Goal: Task Accomplishment & Management: Manage account settings

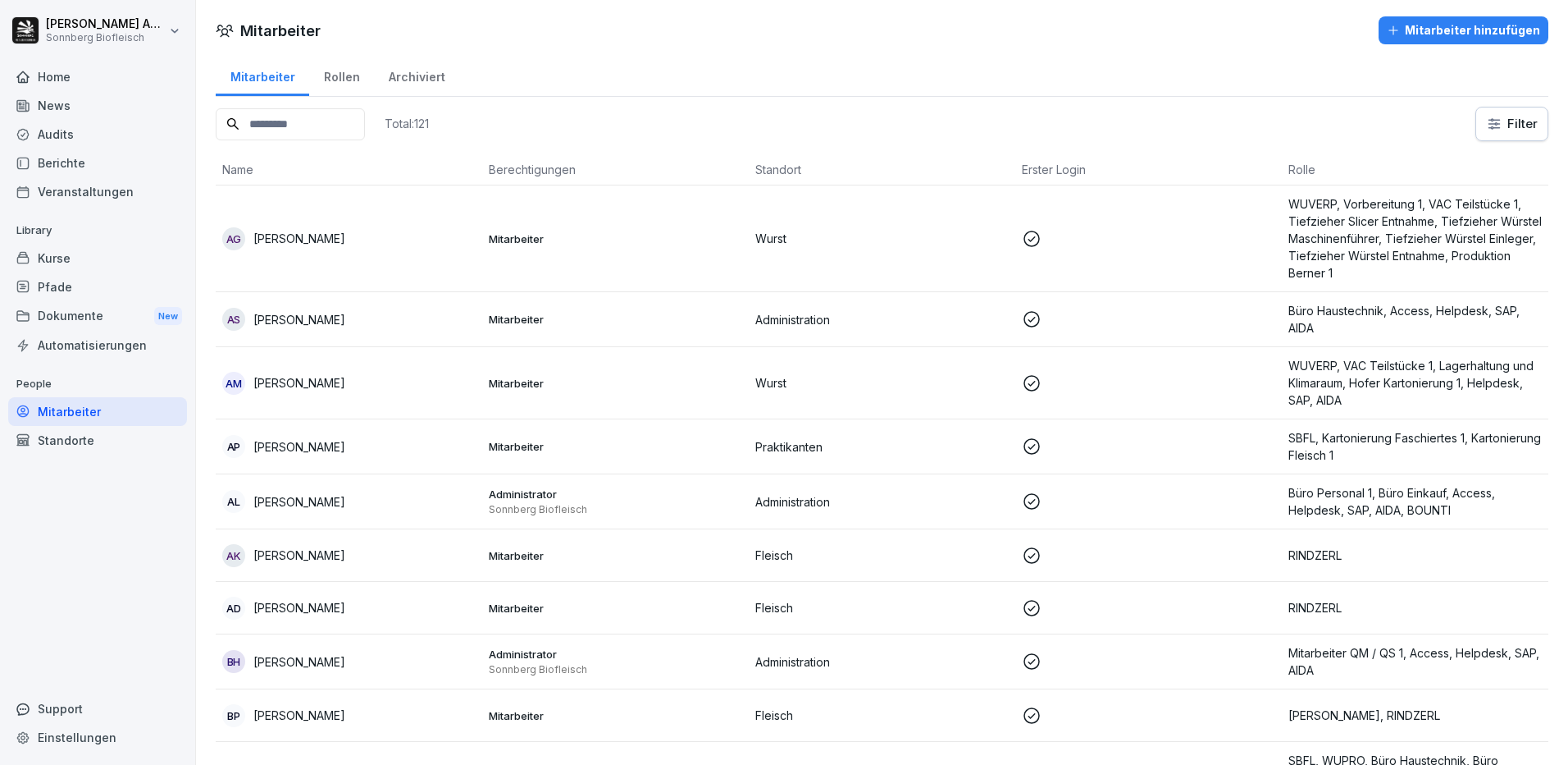
click at [333, 113] on input at bounding box center [291, 125] width 149 height 32
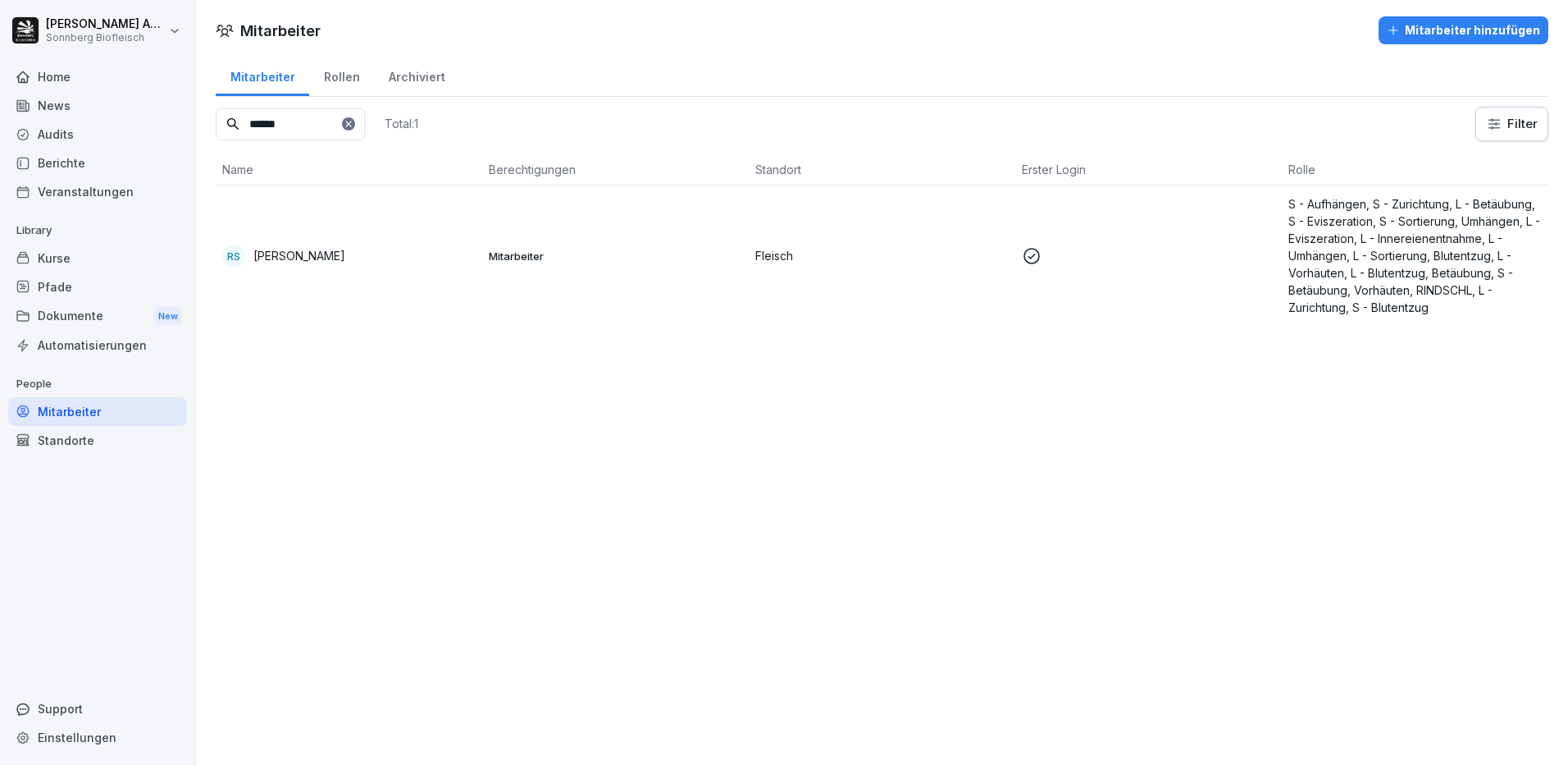
click at [309, 244] on div "RS [PERSON_NAME]" at bounding box center [348, 255] width 254 height 23
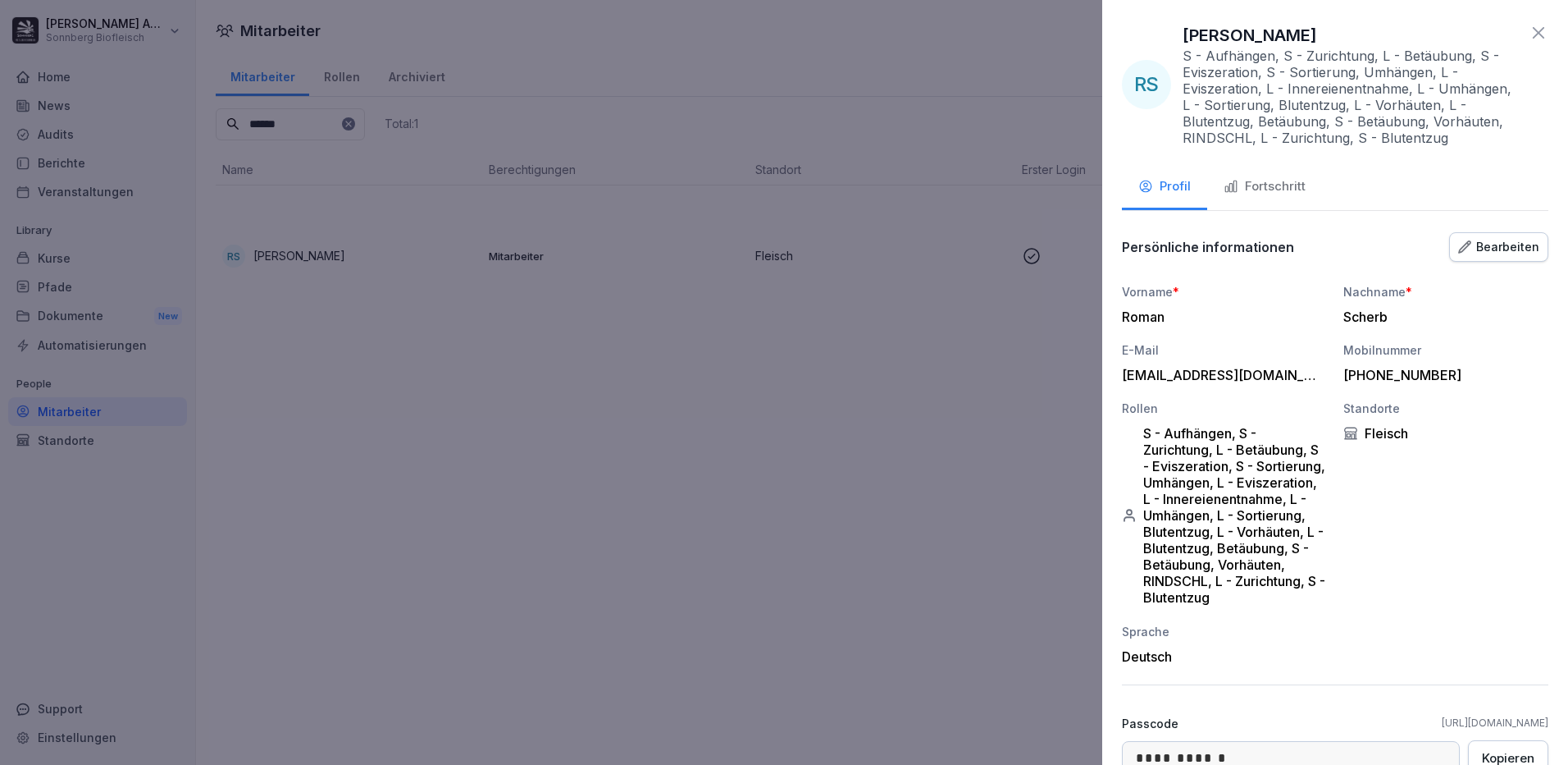
click at [1296, 189] on div "Fortschritt" at bounding box center [1264, 186] width 82 height 19
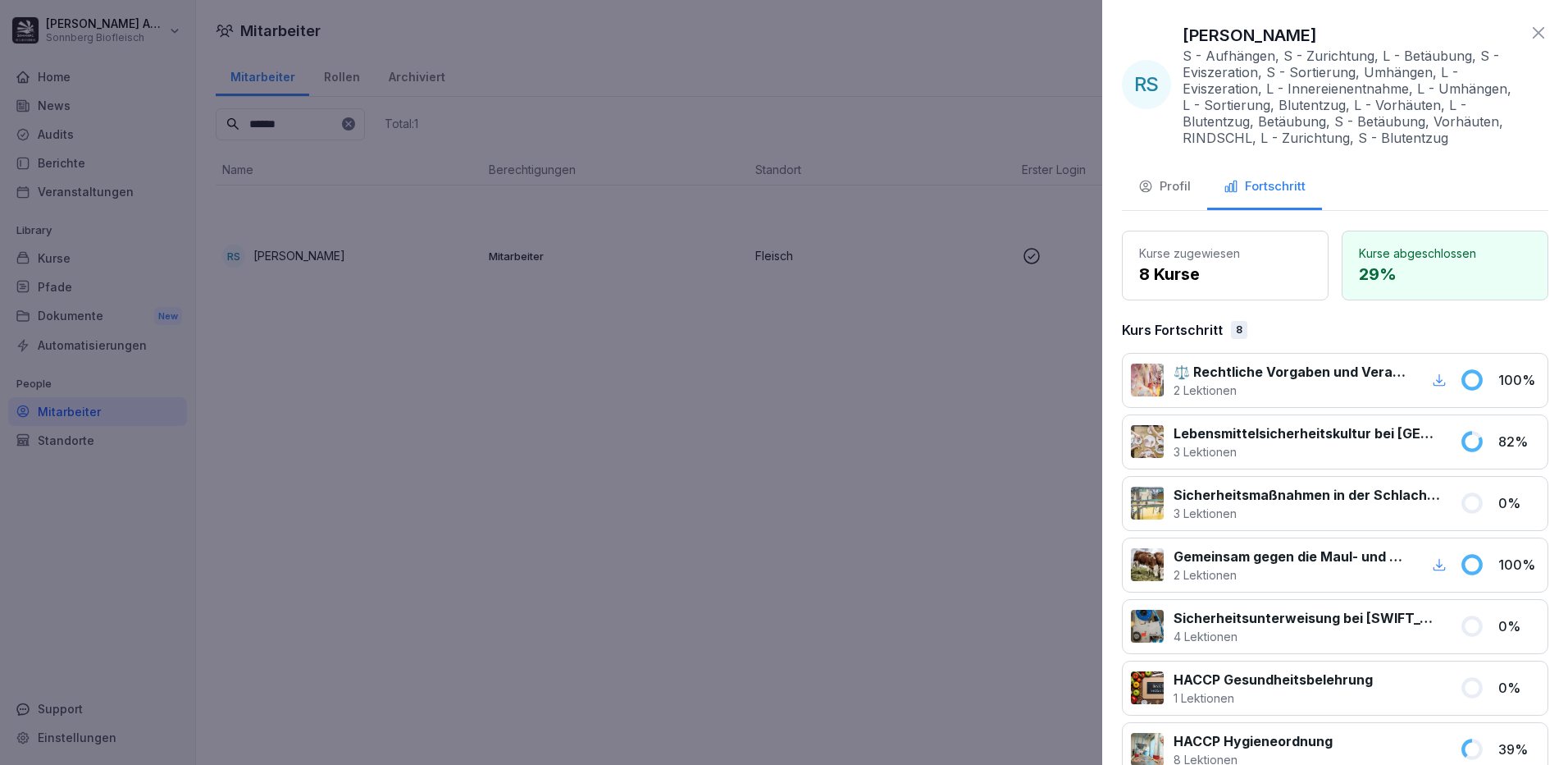
click at [1528, 39] on icon at bounding box center [1538, 33] width 20 height 20
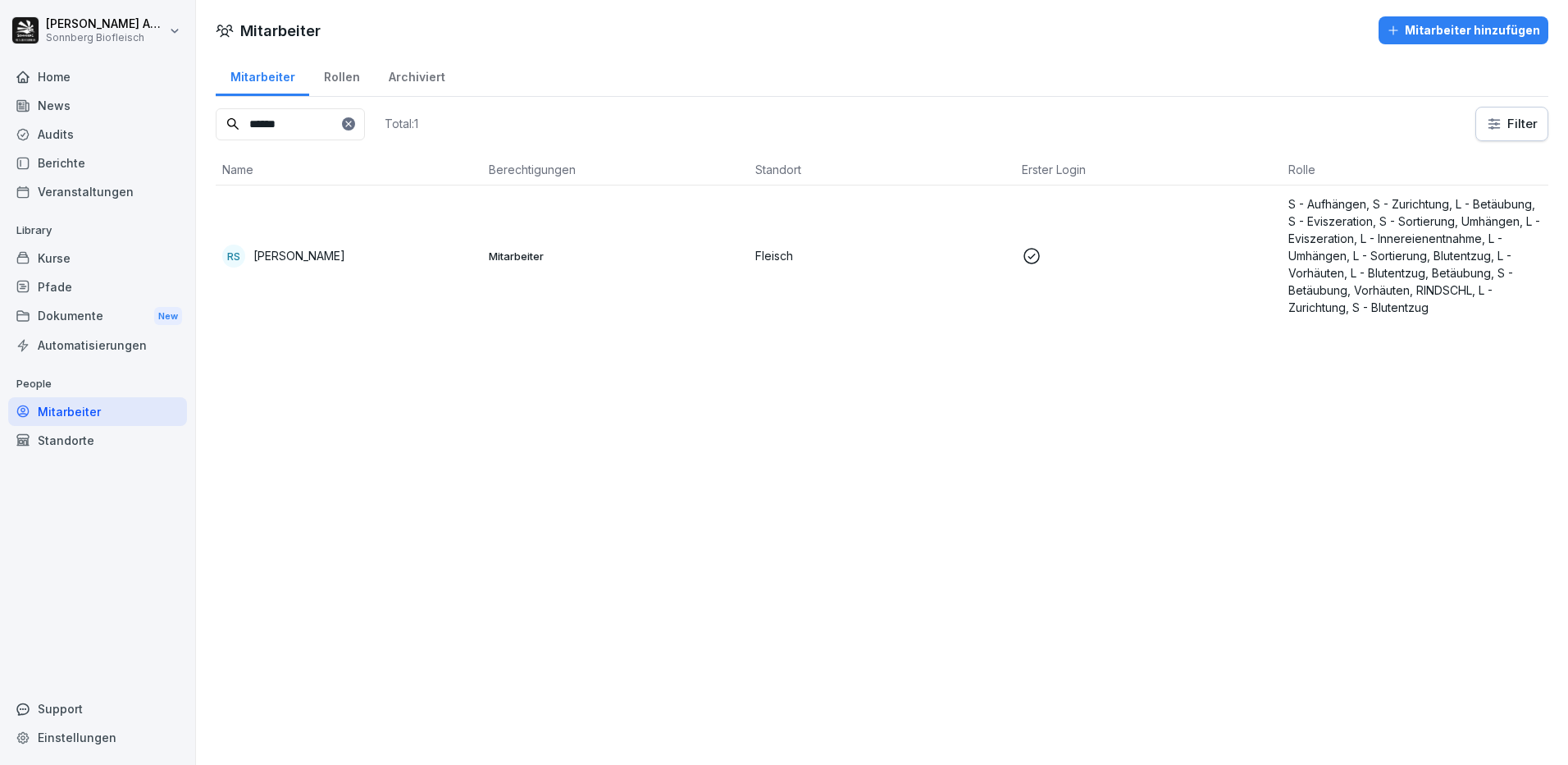
drag, startPoint x: 315, startPoint y: 131, endPoint x: 235, endPoint y: 126, distance: 80.2
click at [235, 126] on div "******" at bounding box center [291, 125] width 149 height 32
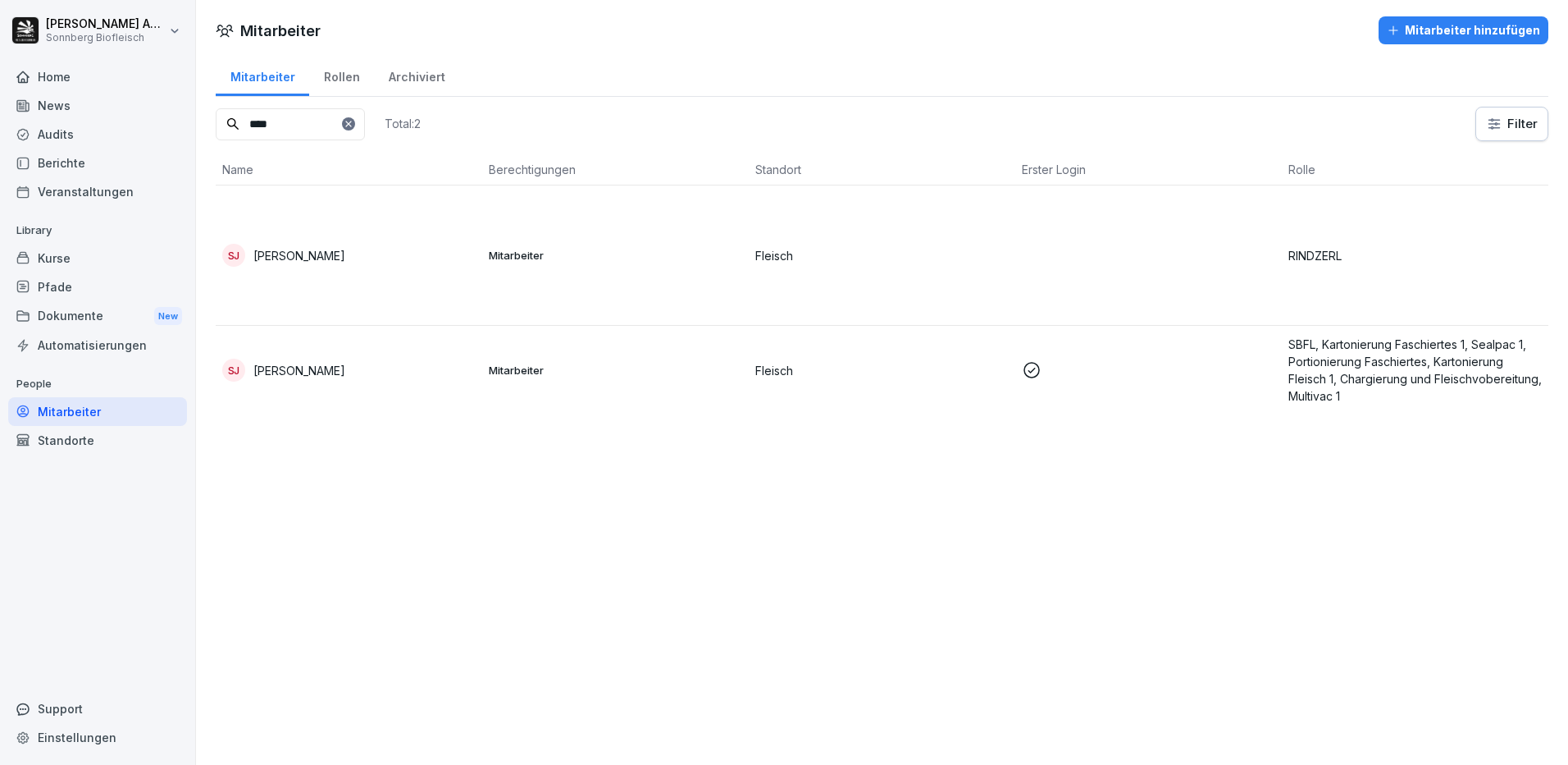
click at [330, 267] on td "SJ [PERSON_NAME]" at bounding box center [349, 255] width 267 height 140
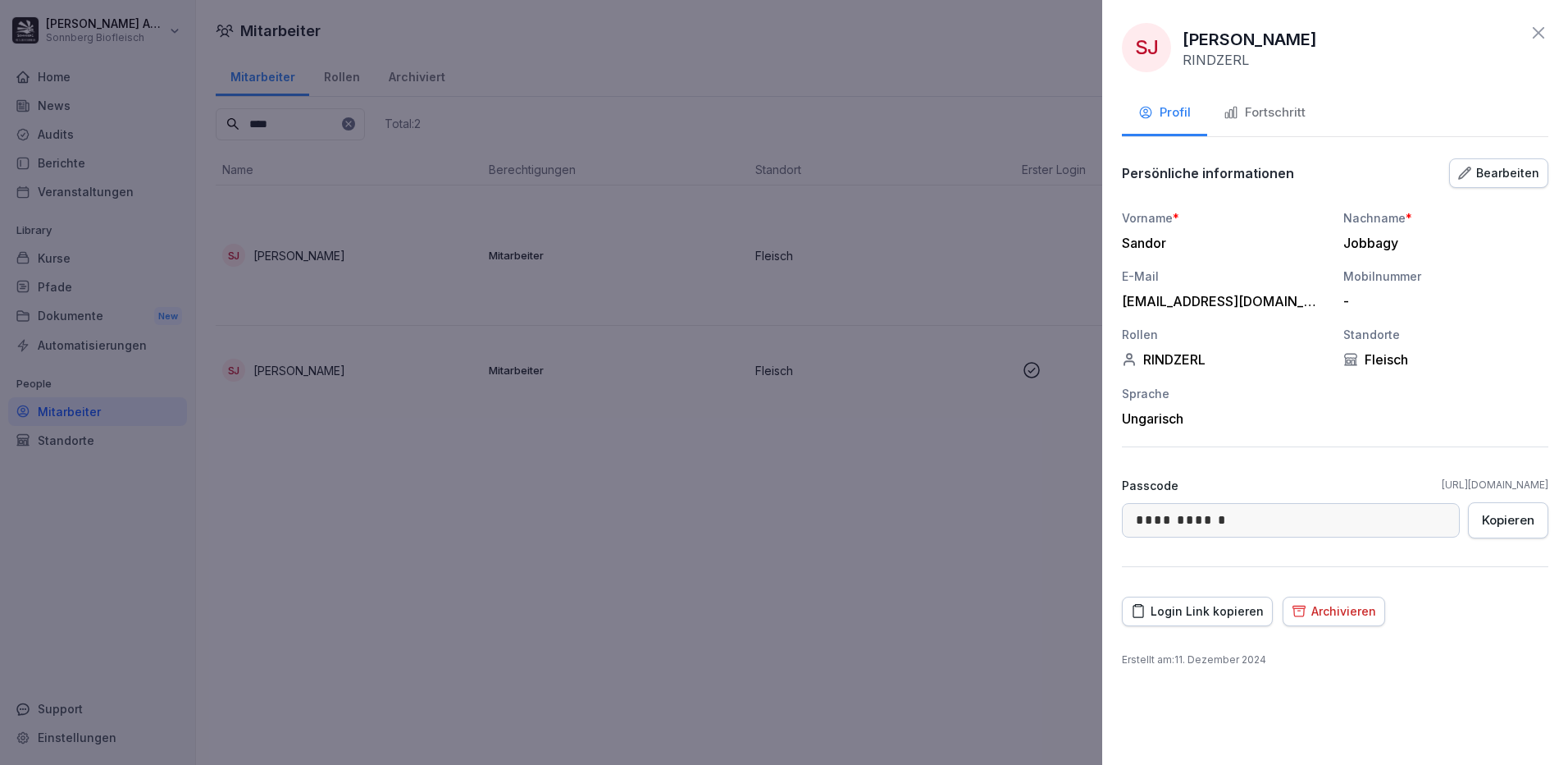
click at [1287, 110] on div "Fortschritt" at bounding box center [1264, 113] width 82 height 19
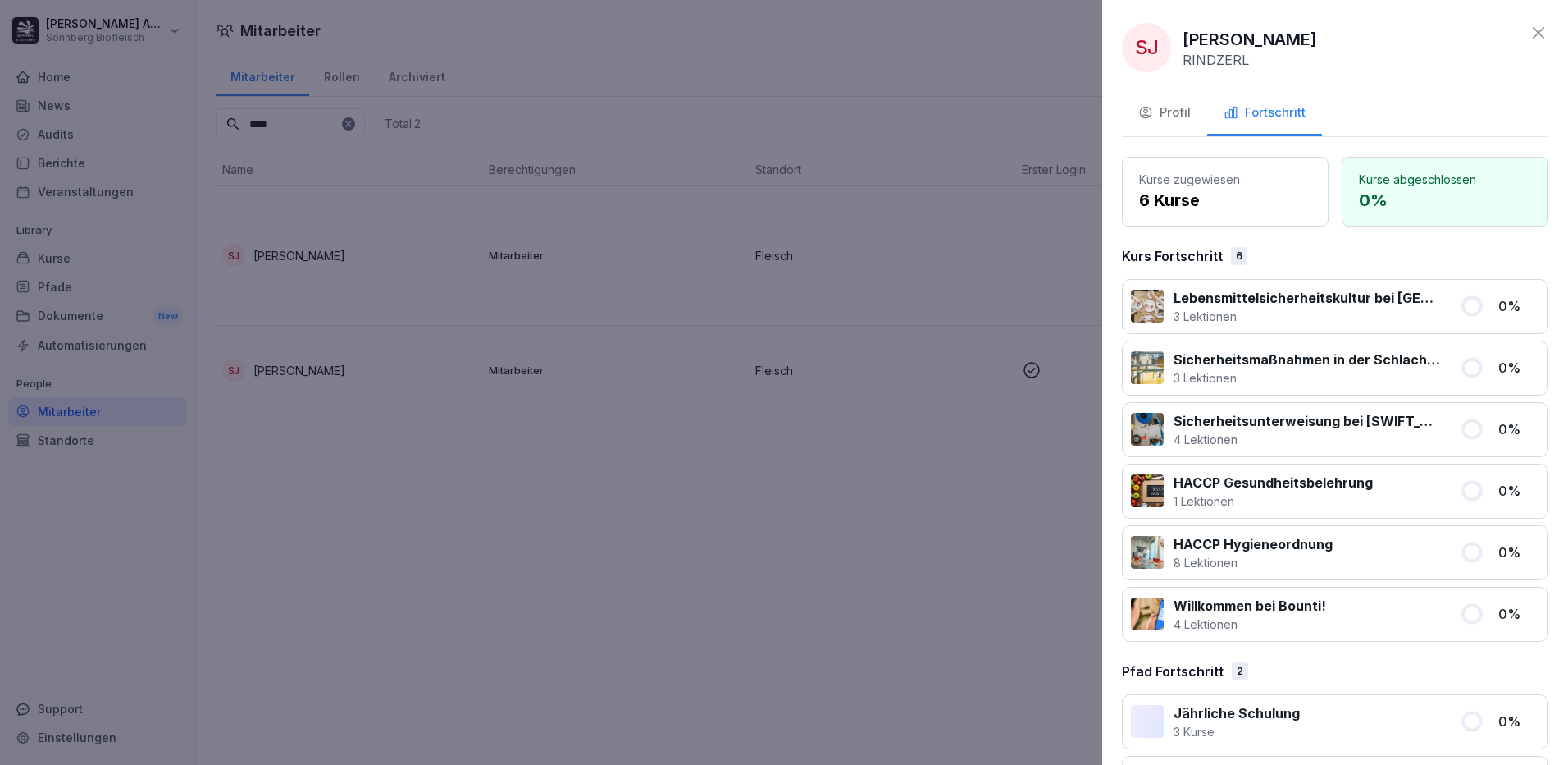
click at [1165, 114] on div "Profil" at bounding box center [1164, 113] width 53 height 19
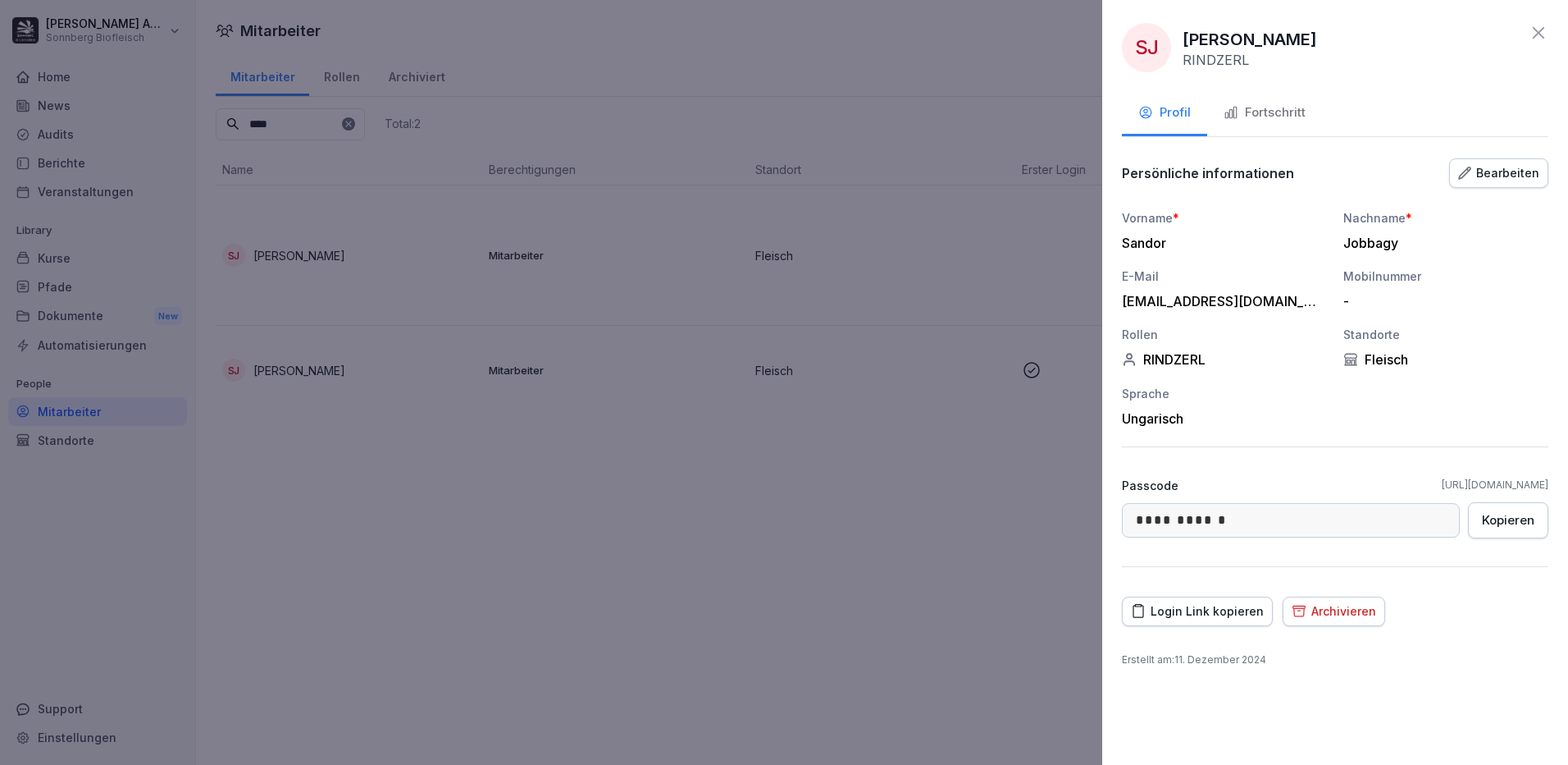
click at [1534, 36] on icon at bounding box center [1539, 33] width 12 height 12
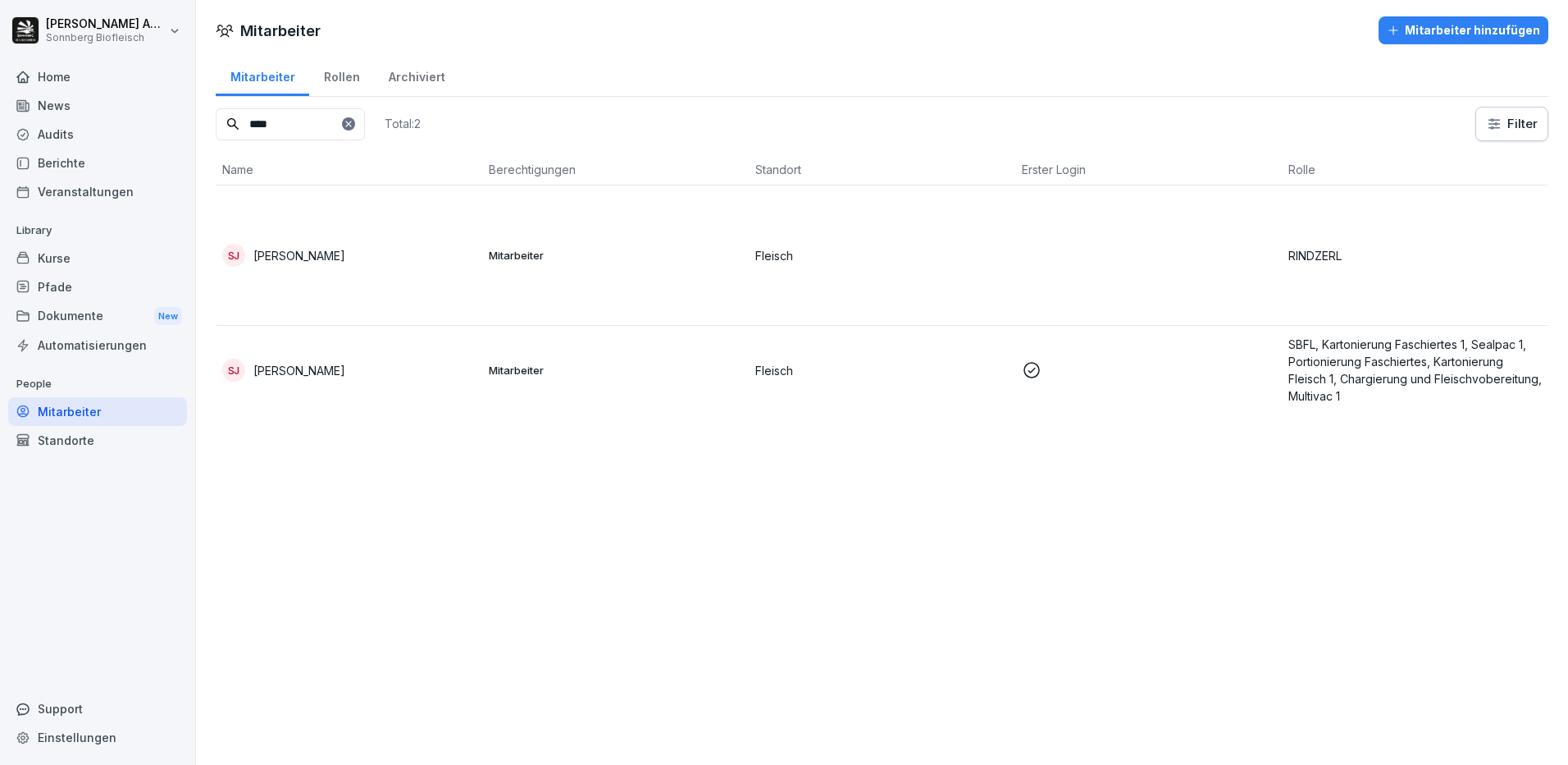
drag, startPoint x: 204, startPoint y: 107, endPoint x: 123, endPoint y: 98, distance: 81.5
click at [123, 98] on div "[PERSON_NAME] Biofleisch Home News Audits Berichte Veranstaltungen Library Kurs…" at bounding box center [784, 382] width 1568 height 765
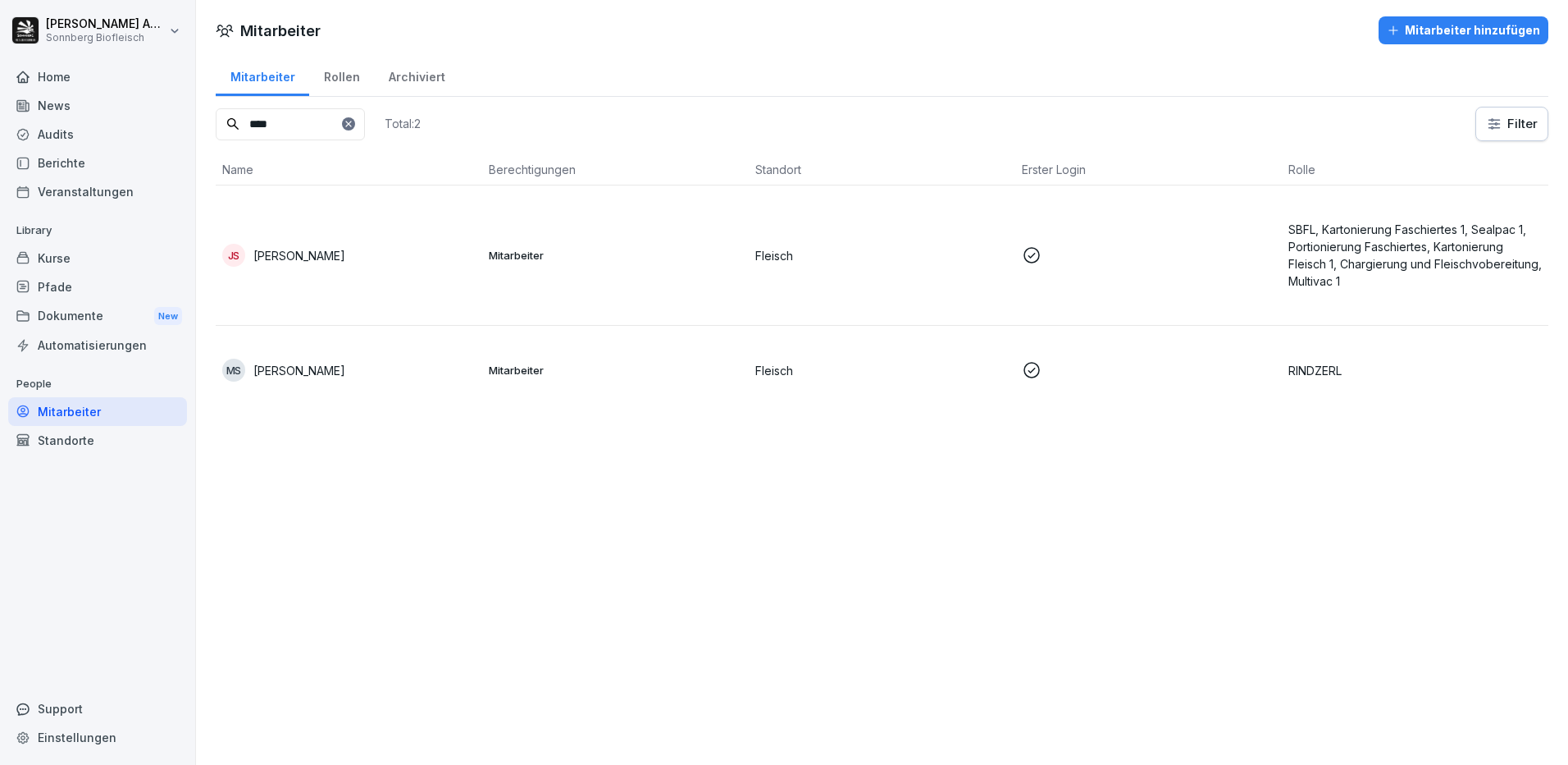
type input "****"
click at [353, 386] on td "MS [PERSON_NAME]" at bounding box center [349, 370] width 267 height 89
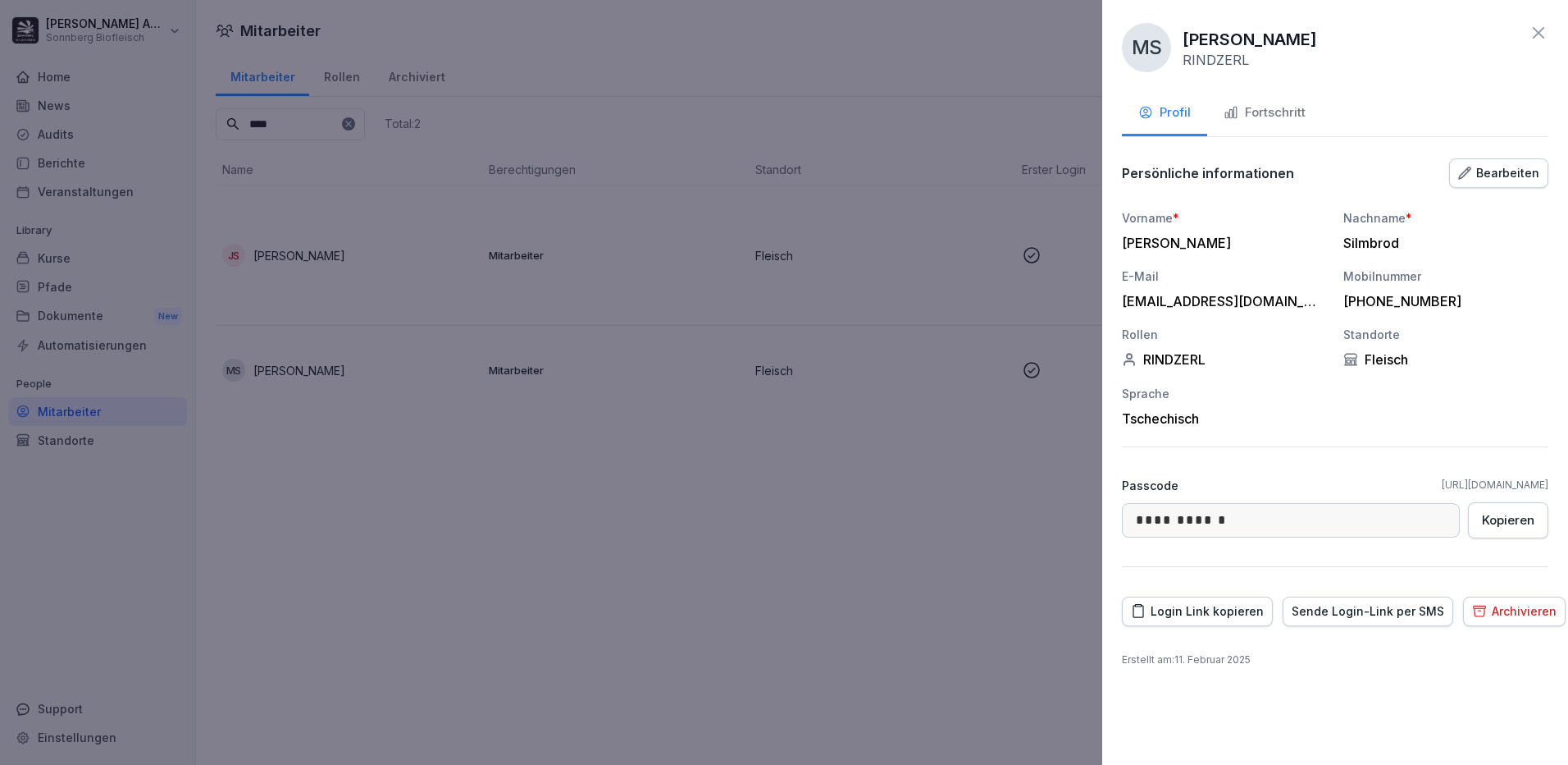
click at [1260, 114] on div "Fortschritt" at bounding box center [1264, 113] width 82 height 19
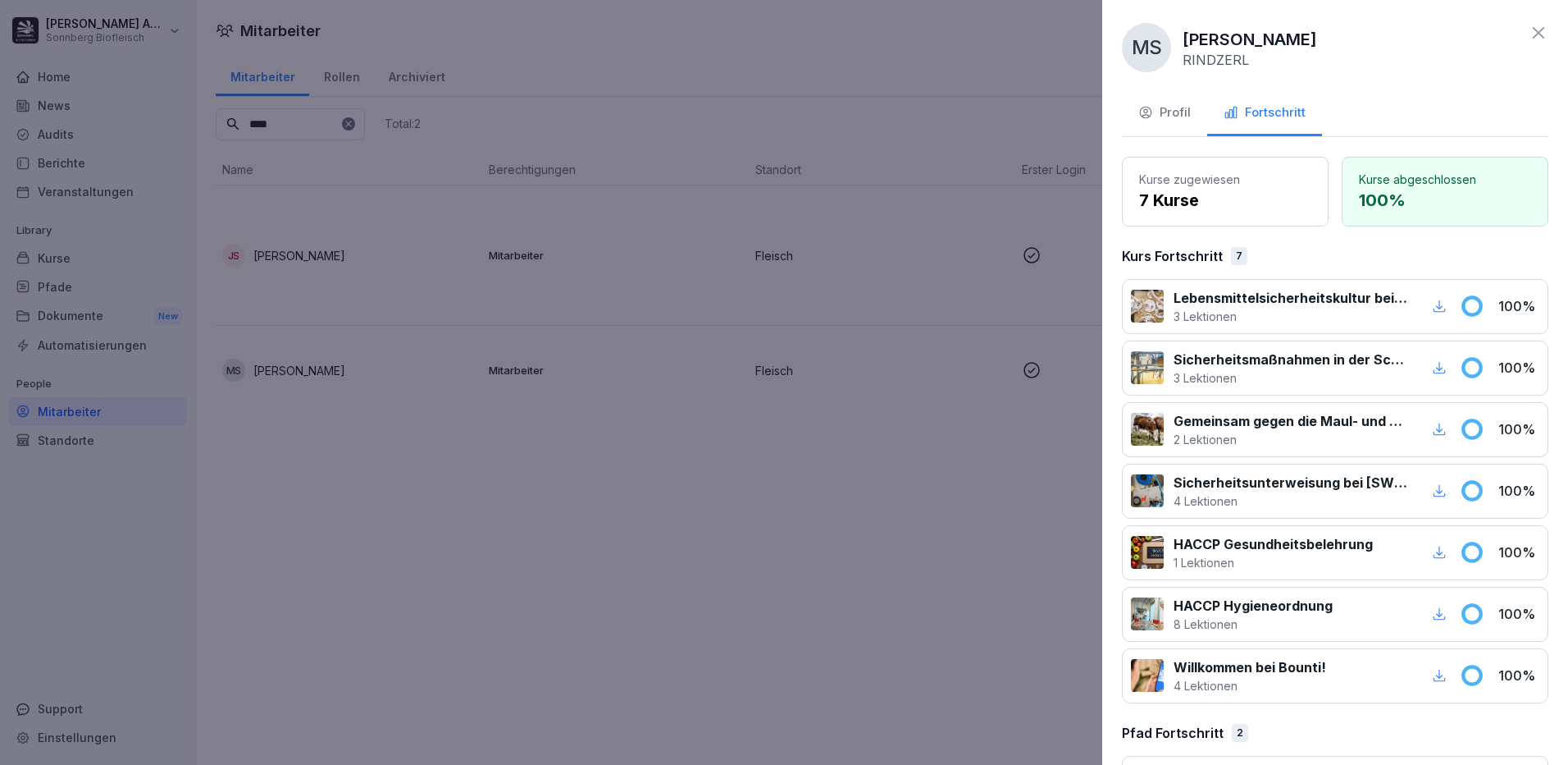
click at [1533, 26] on icon at bounding box center [1538, 33] width 20 height 20
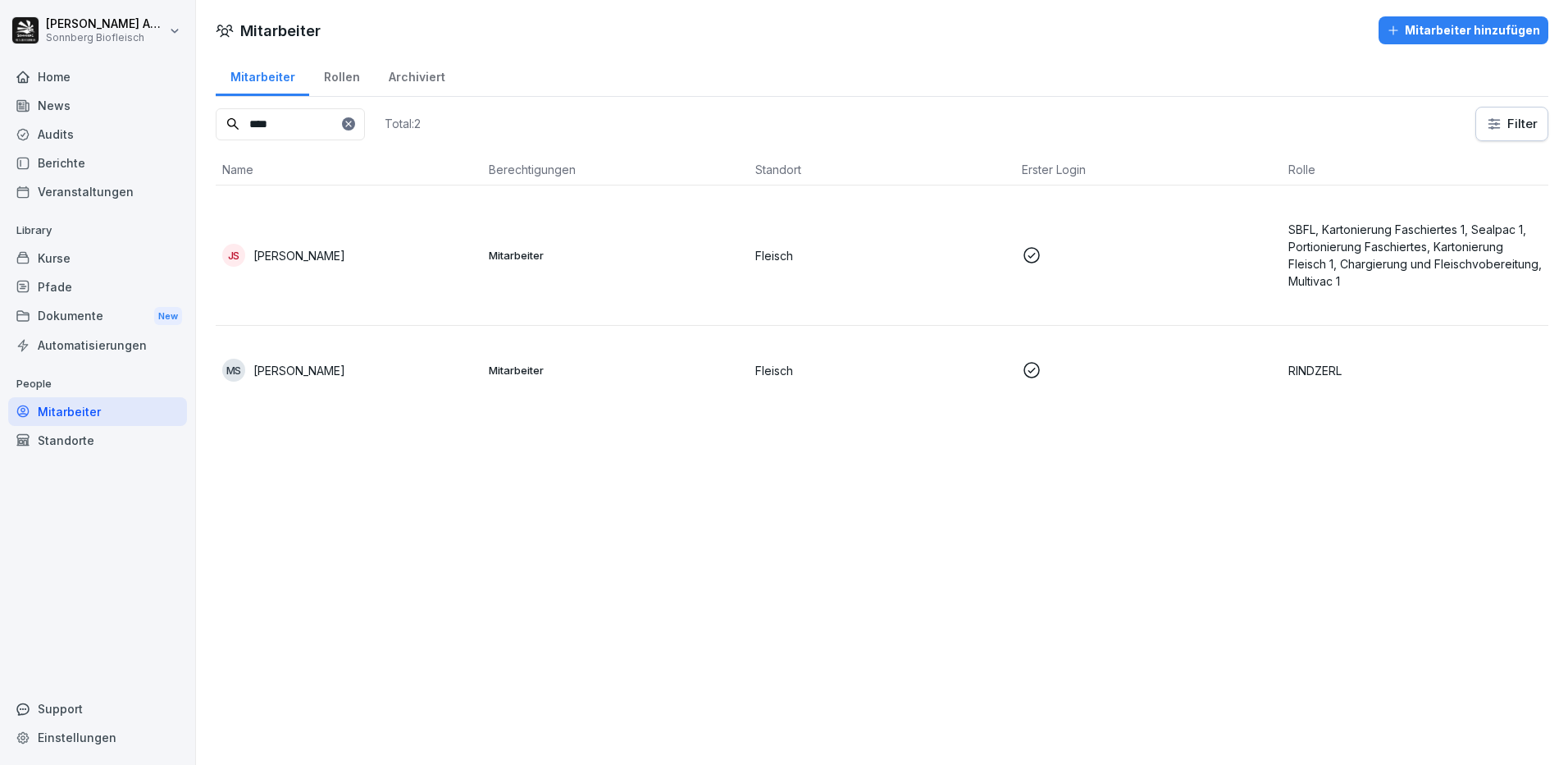
click at [283, 250] on p "[PERSON_NAME]" at bounding box center [300, 255] width 92 height 17
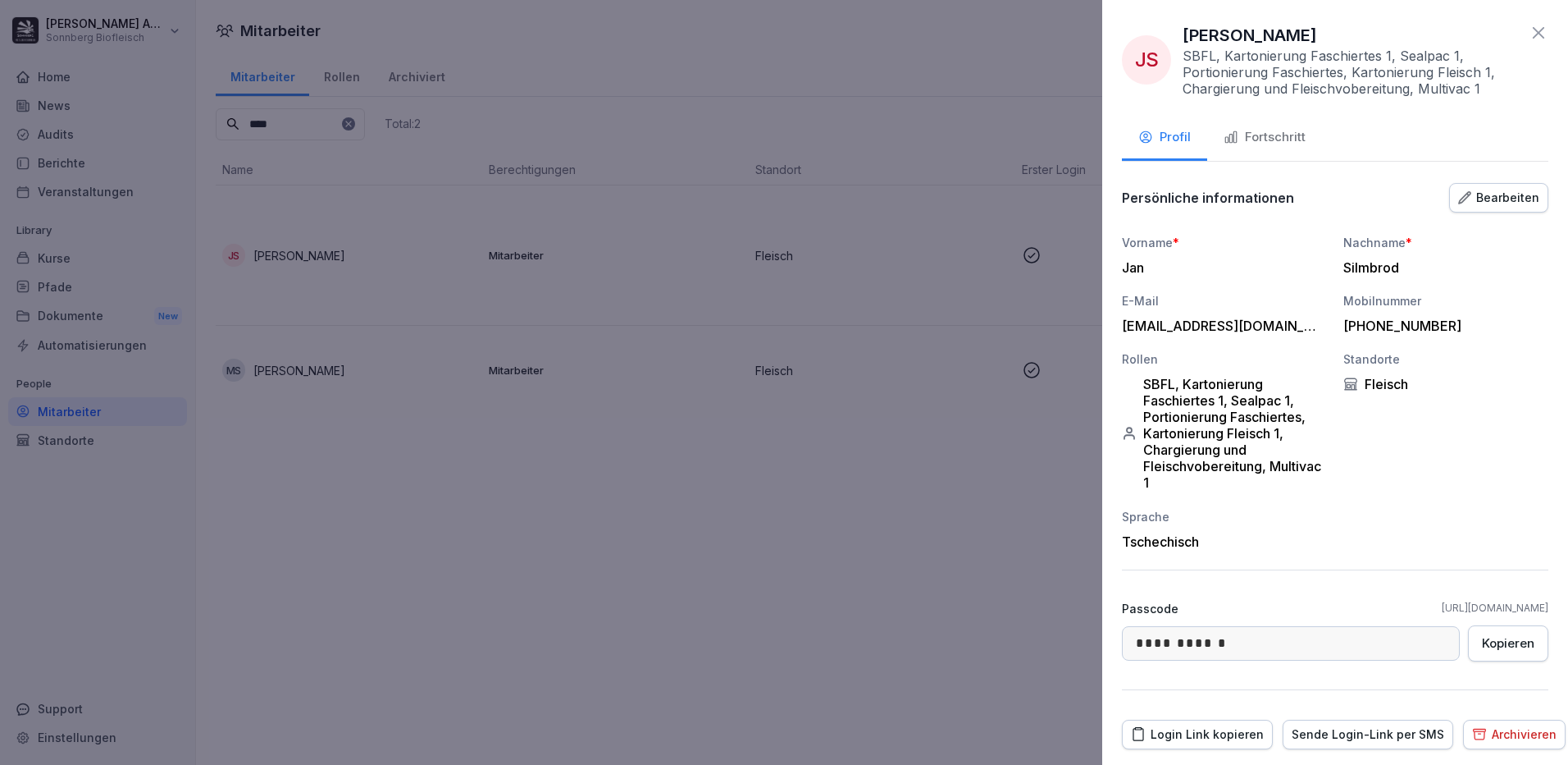
click at [1263, 140] on div "Fortschritt" at bounding box center [1264, 136] width 82 height 19
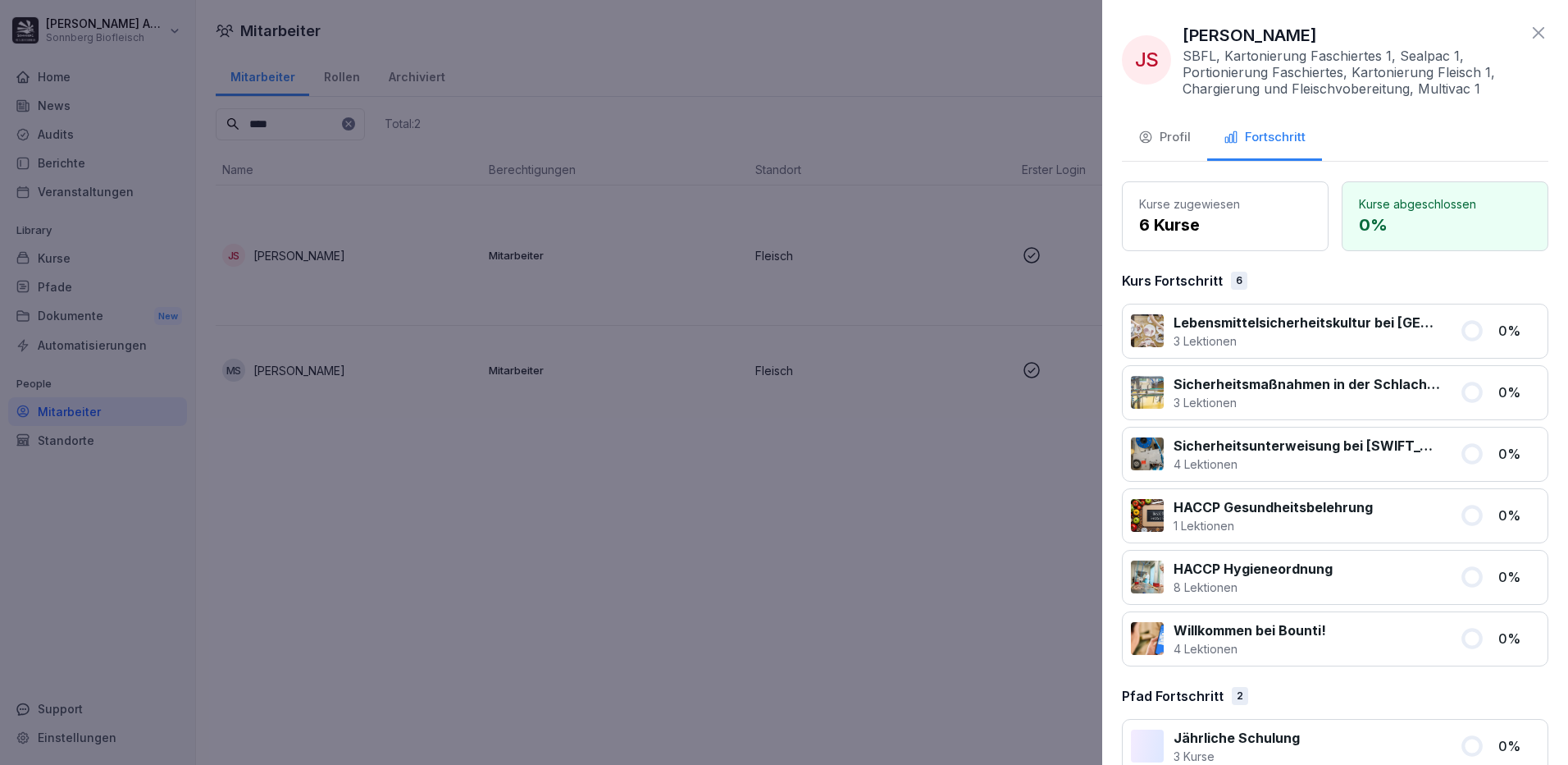
scroll to position [94, 0]
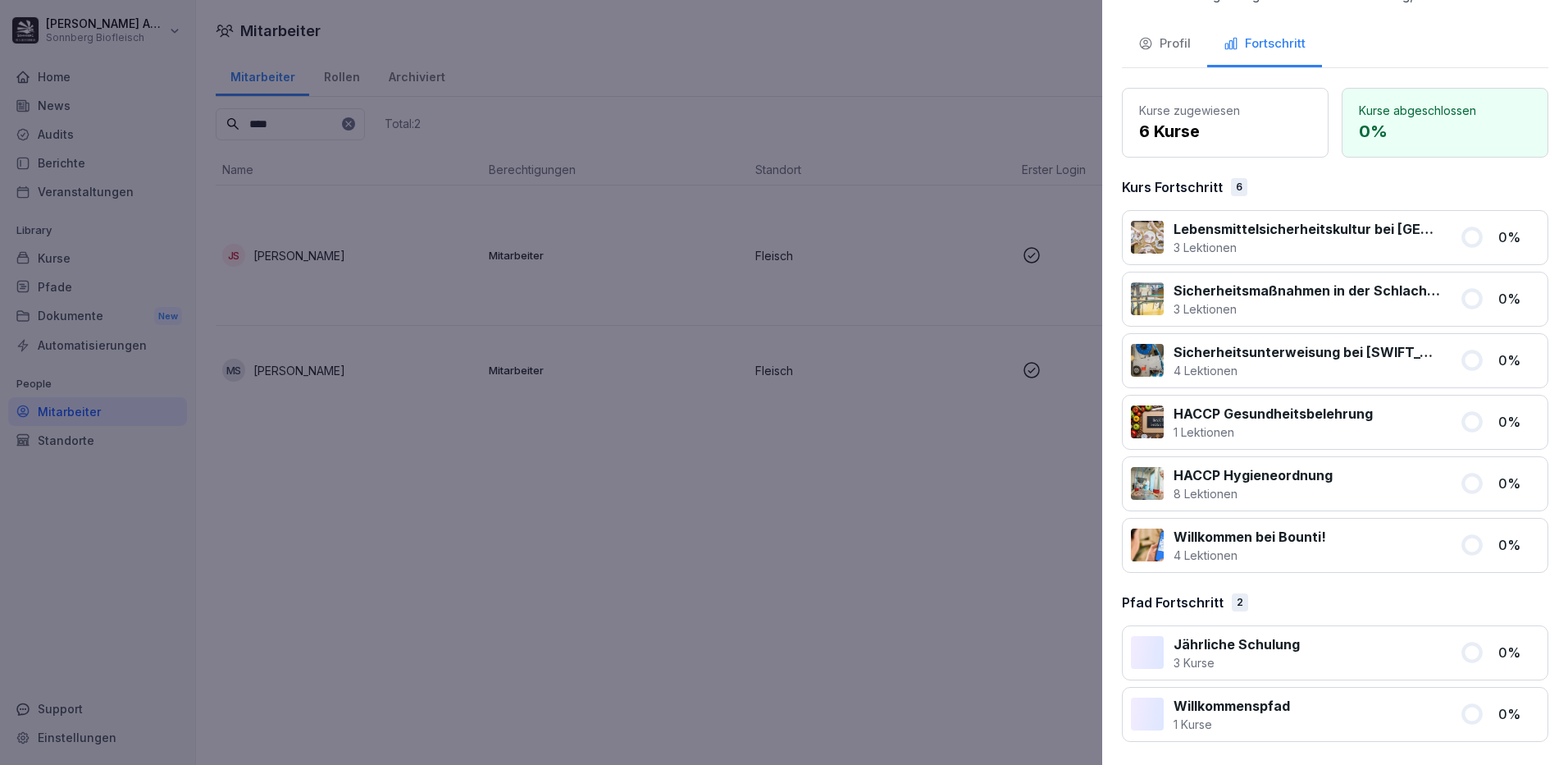
click at [1156, 31] on button "Profil" at bounding box center [1165, 45] width 86 height 44
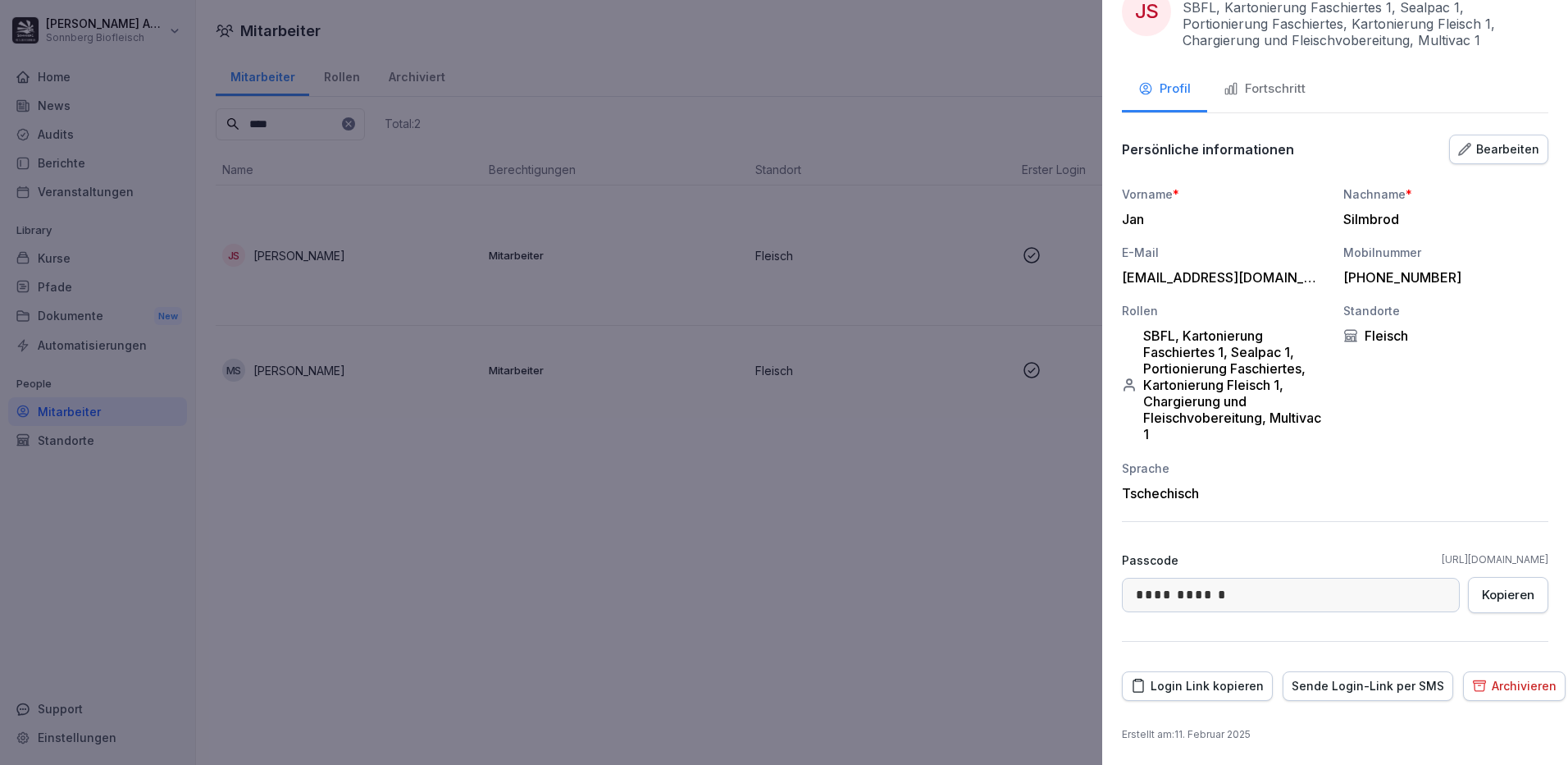
scroll to position [49, 0]
click at [643, 503] on div at bounding box center [784, 382] width 1568 height 765
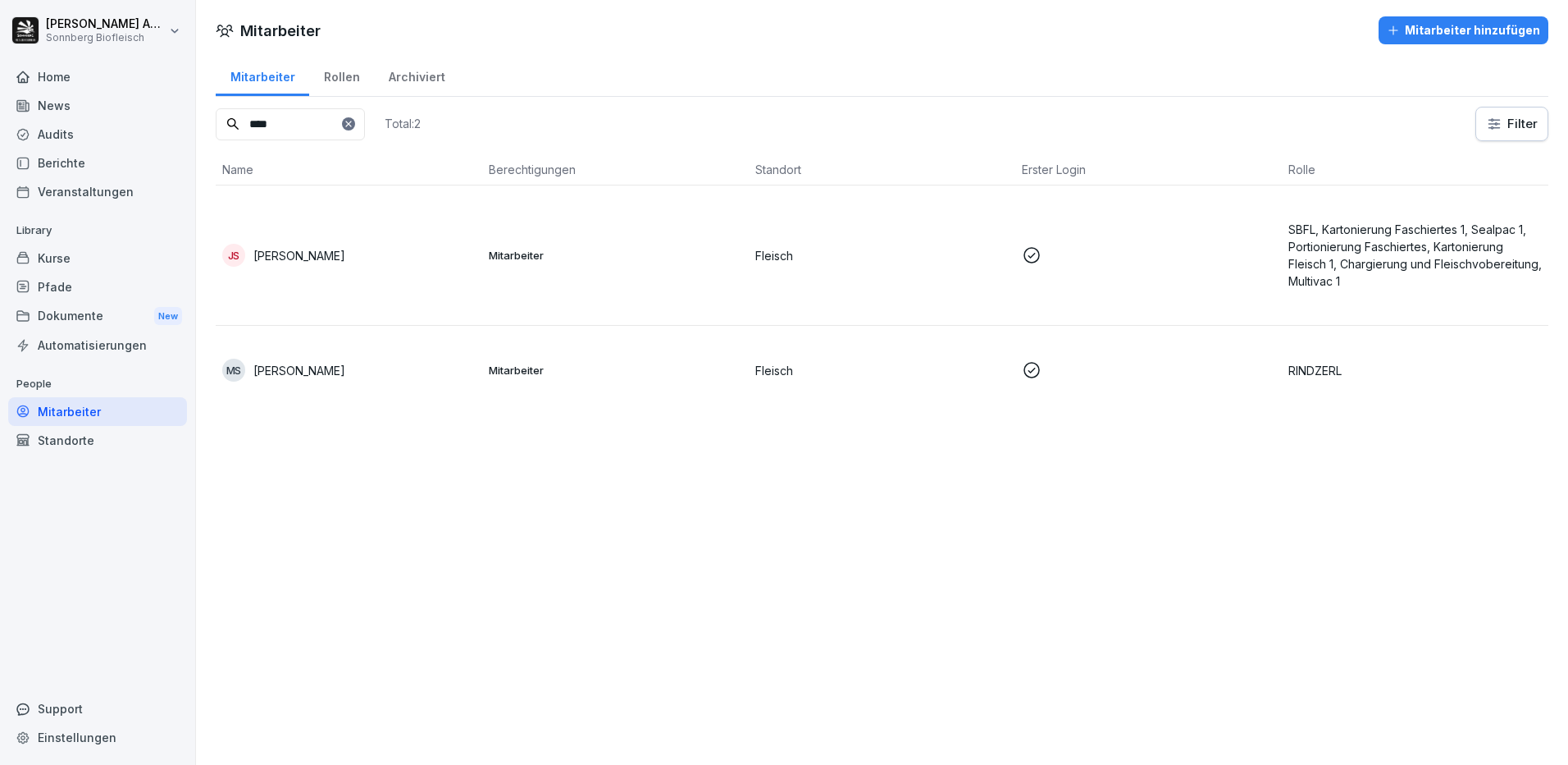
click at [39, 265] on div "Kurse" at bounding box center [98, 258] width 179 height 29
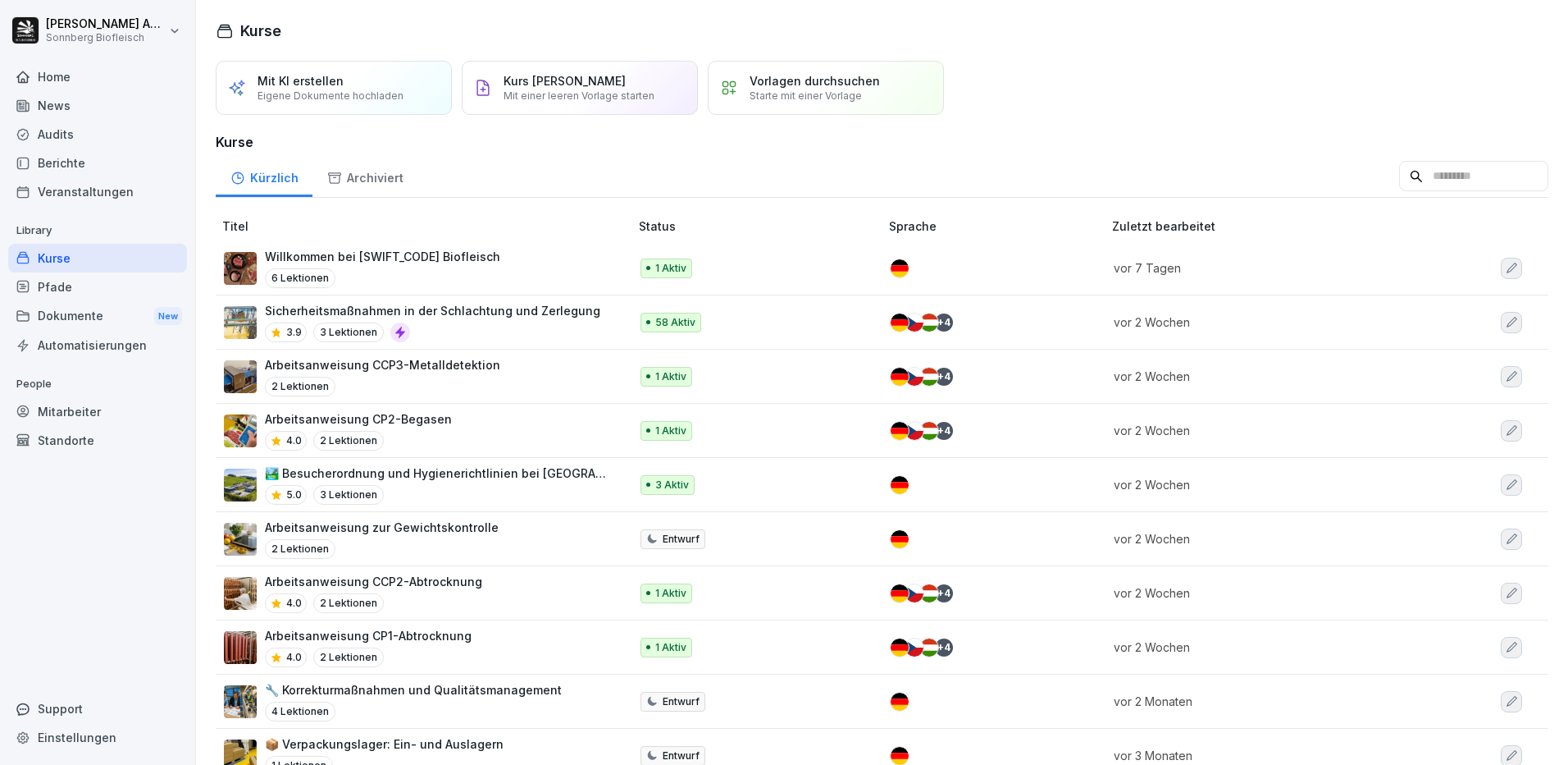
click at [74, 299] on div "Pfade" at bounding box center [98, 286] width 179 height 29
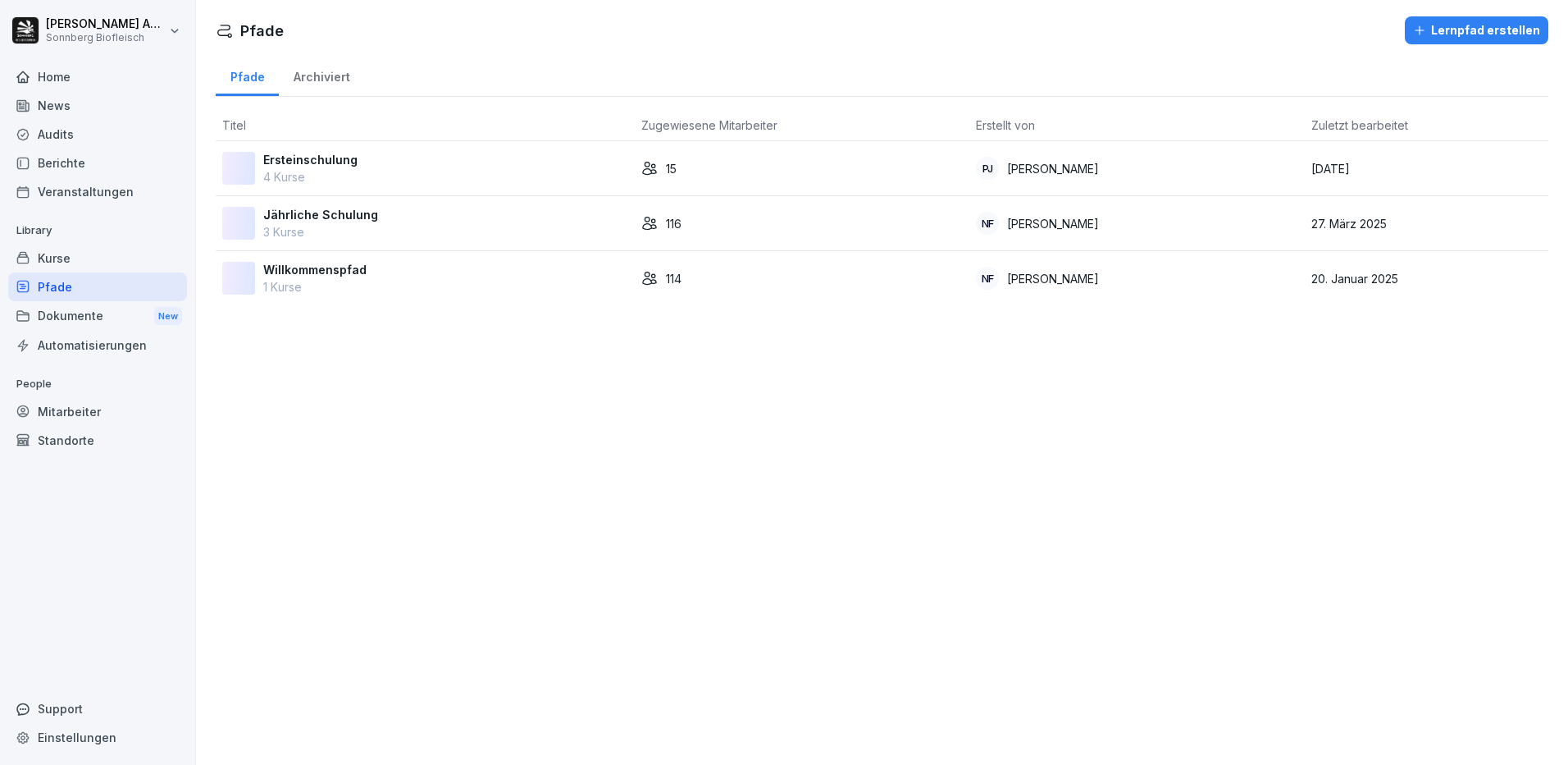
click at [69, 325] on div "Dokumente New" at bounding box center [98, 316] width 179 height 30
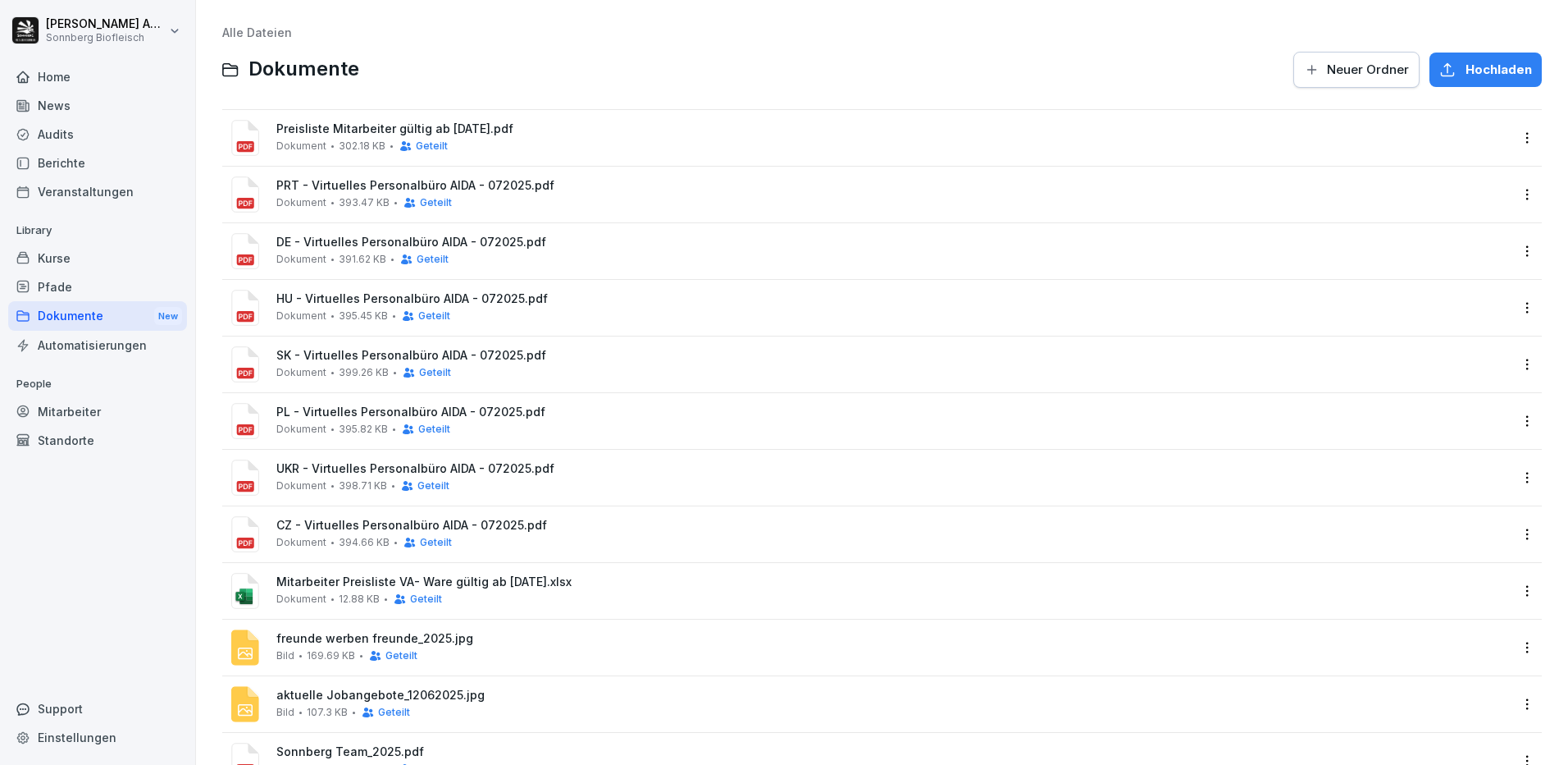
click at [68, 170] on div "Berichte" at bounding box center [98, 162] width 179 height 29
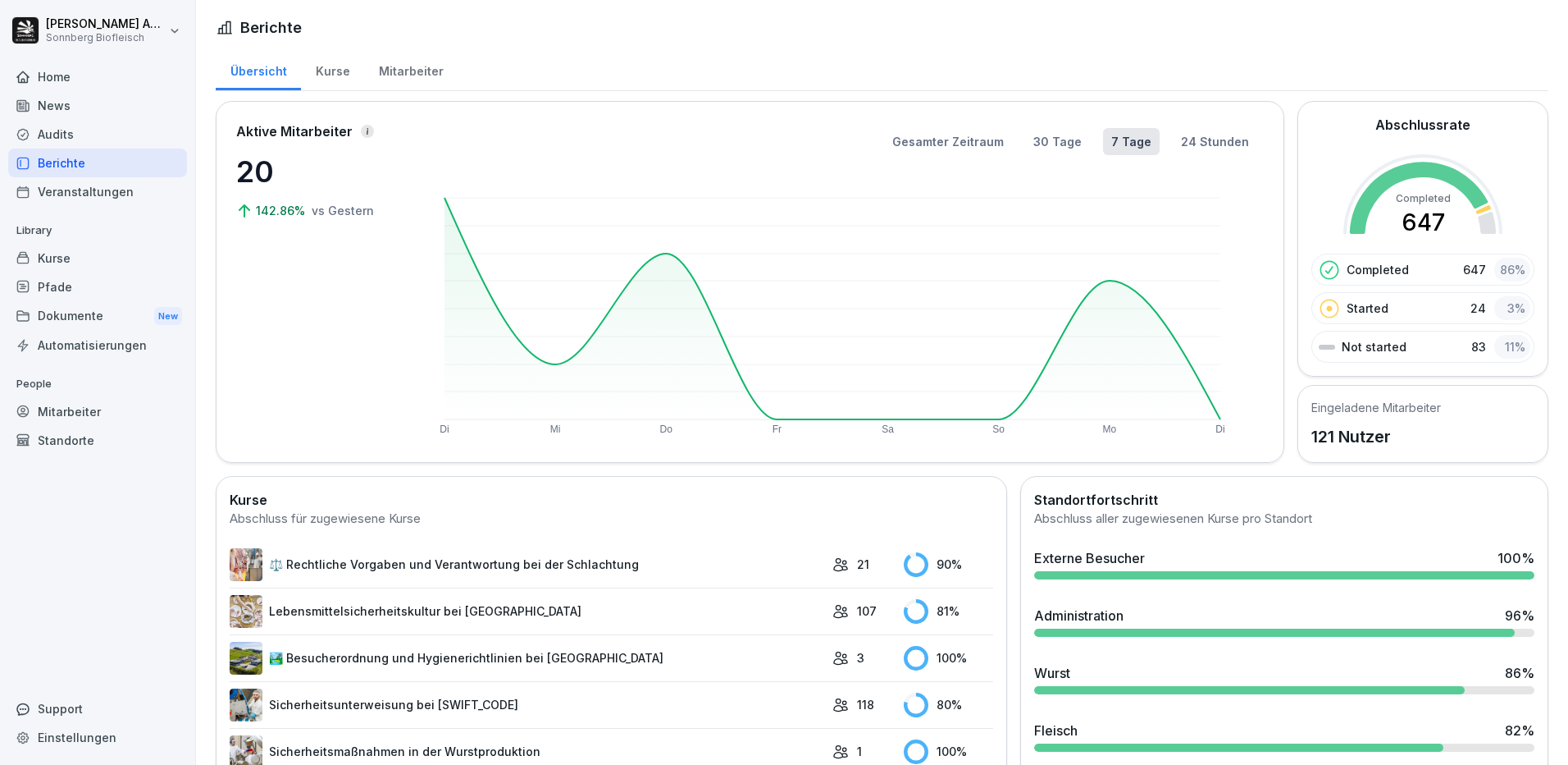
click at [68, 120] on div "Audits" at bounding box center [98, 133] width 179 height 29
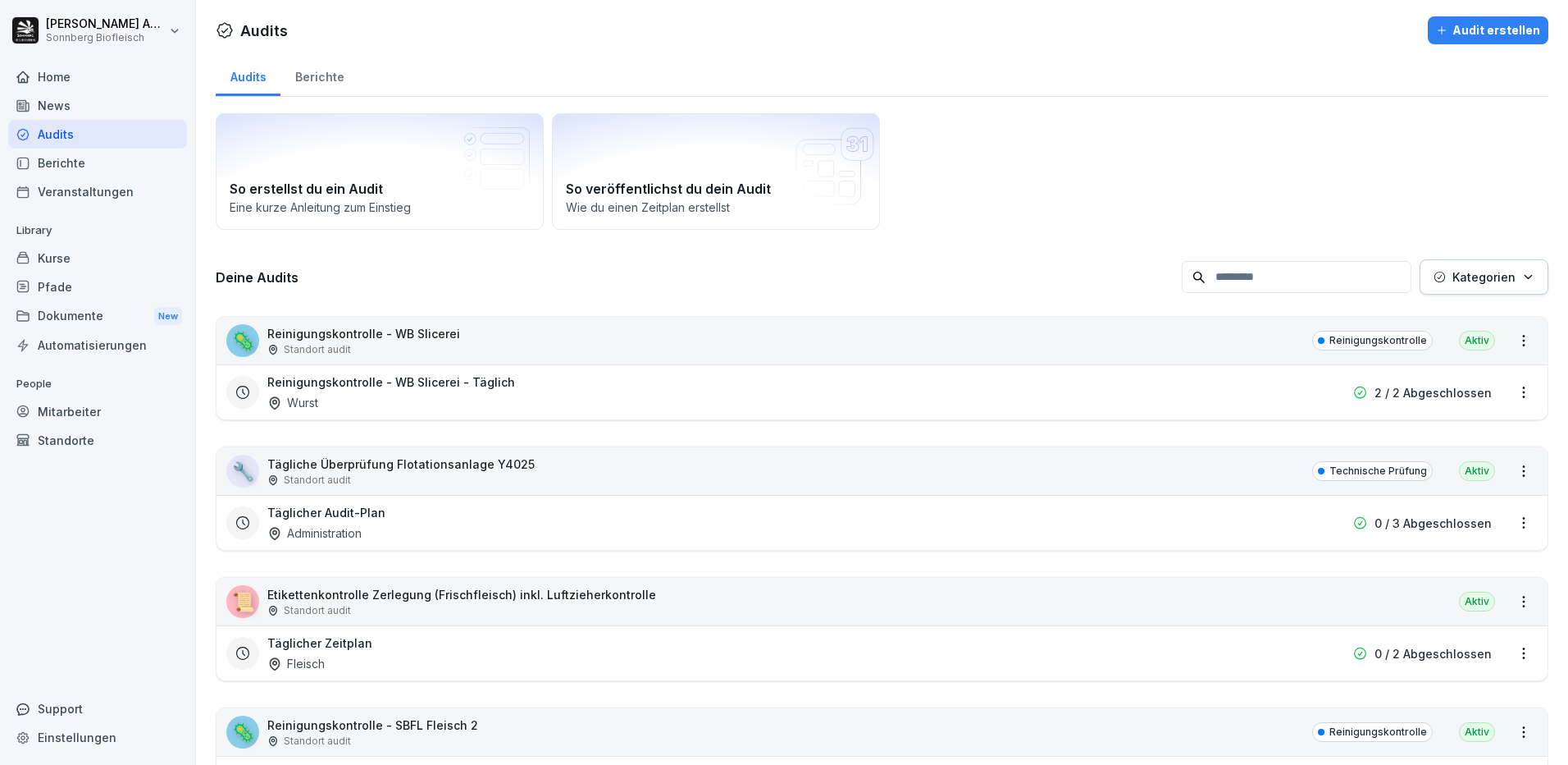
click at [70, 104] on div "News" at bounding box center [98, 105] width 179 height 29
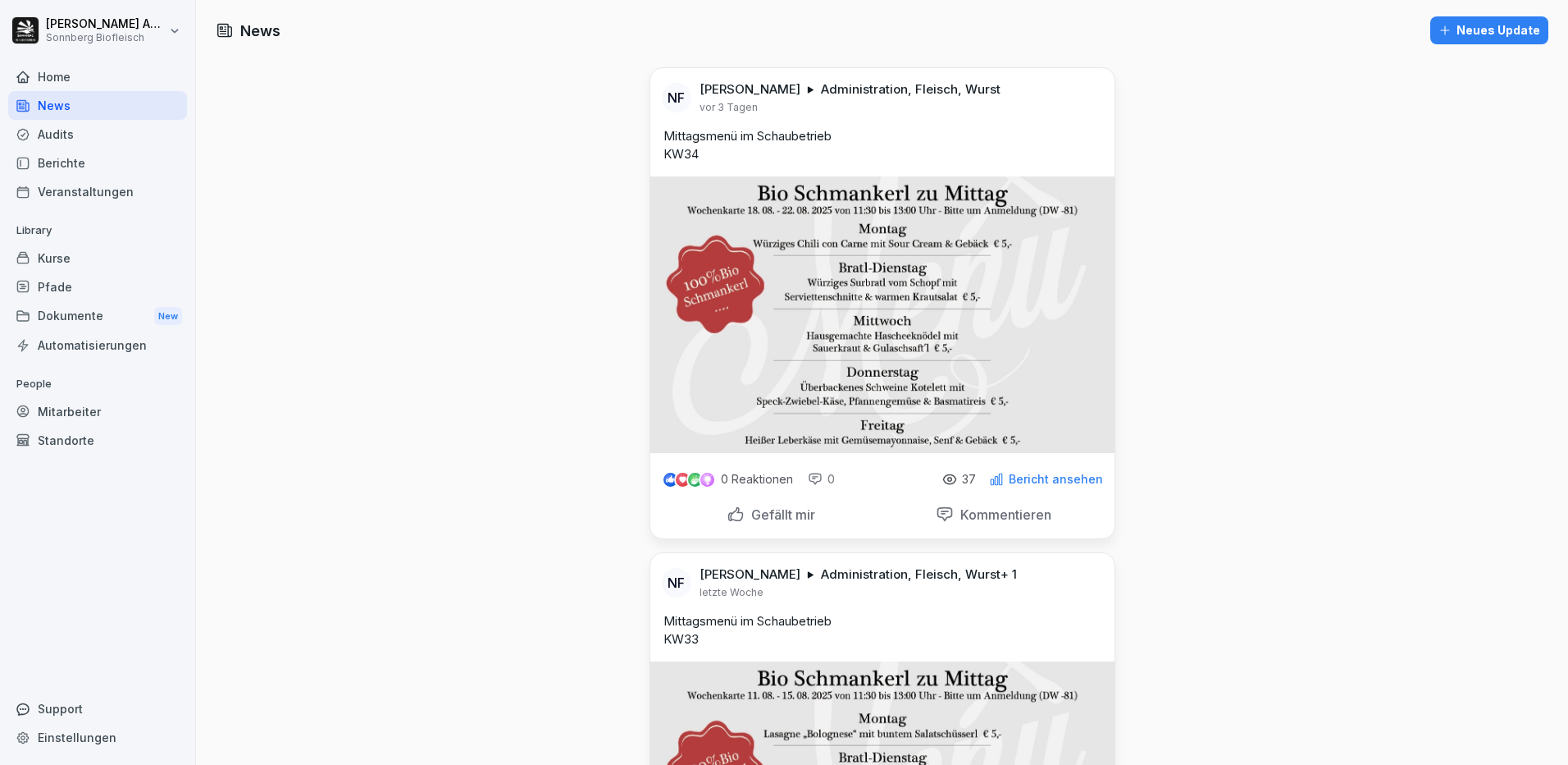
click at [75, 77] on div "Home" at bounding box center [98, 77] width 179 height 29
click at [66, 161] on div "Berichte" at bounding box center [98, 162] width 179 height 29
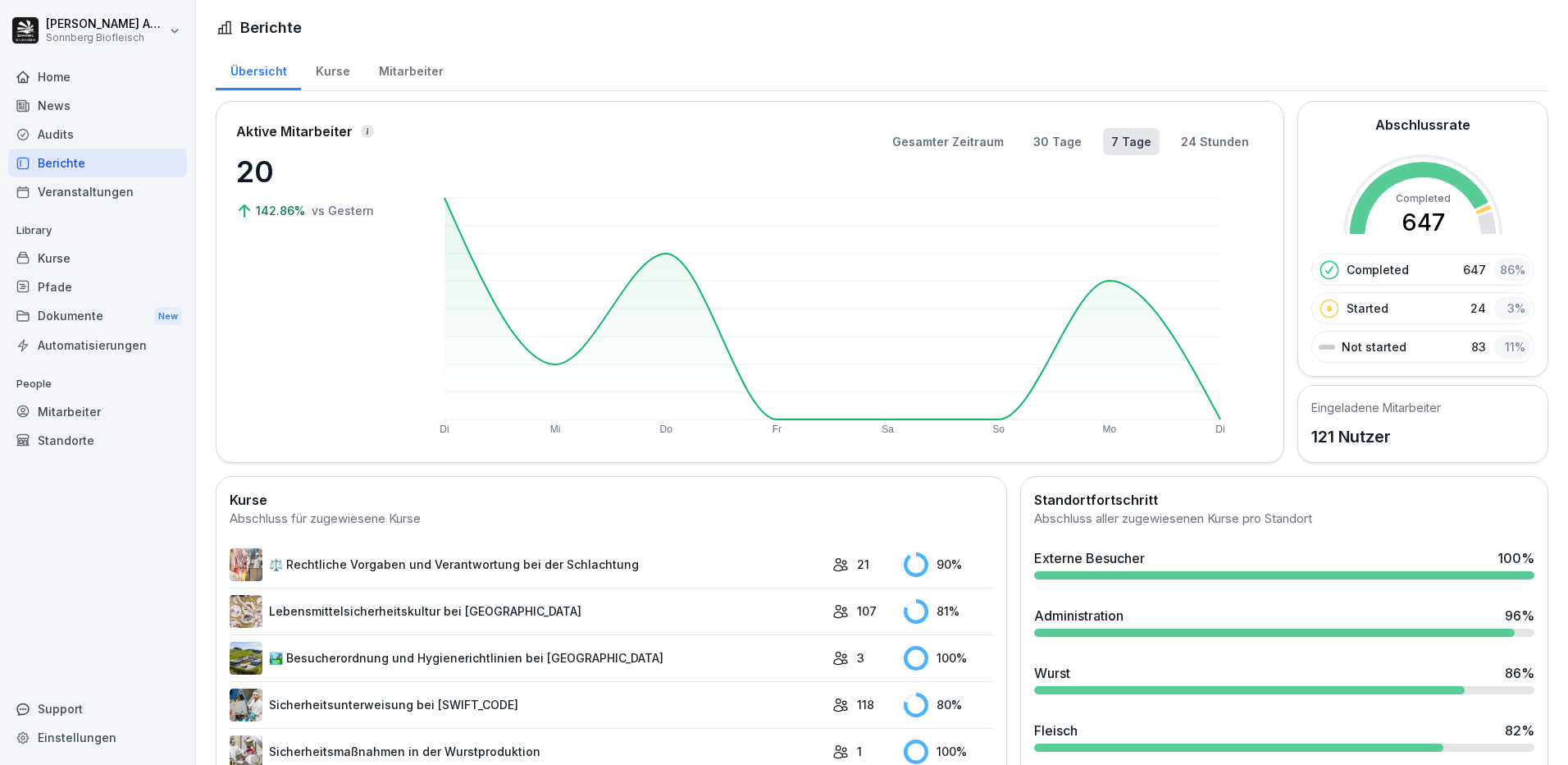
click at [103, 255] on div "Kurse" at bounding box center [98, 258] width 179 height 29
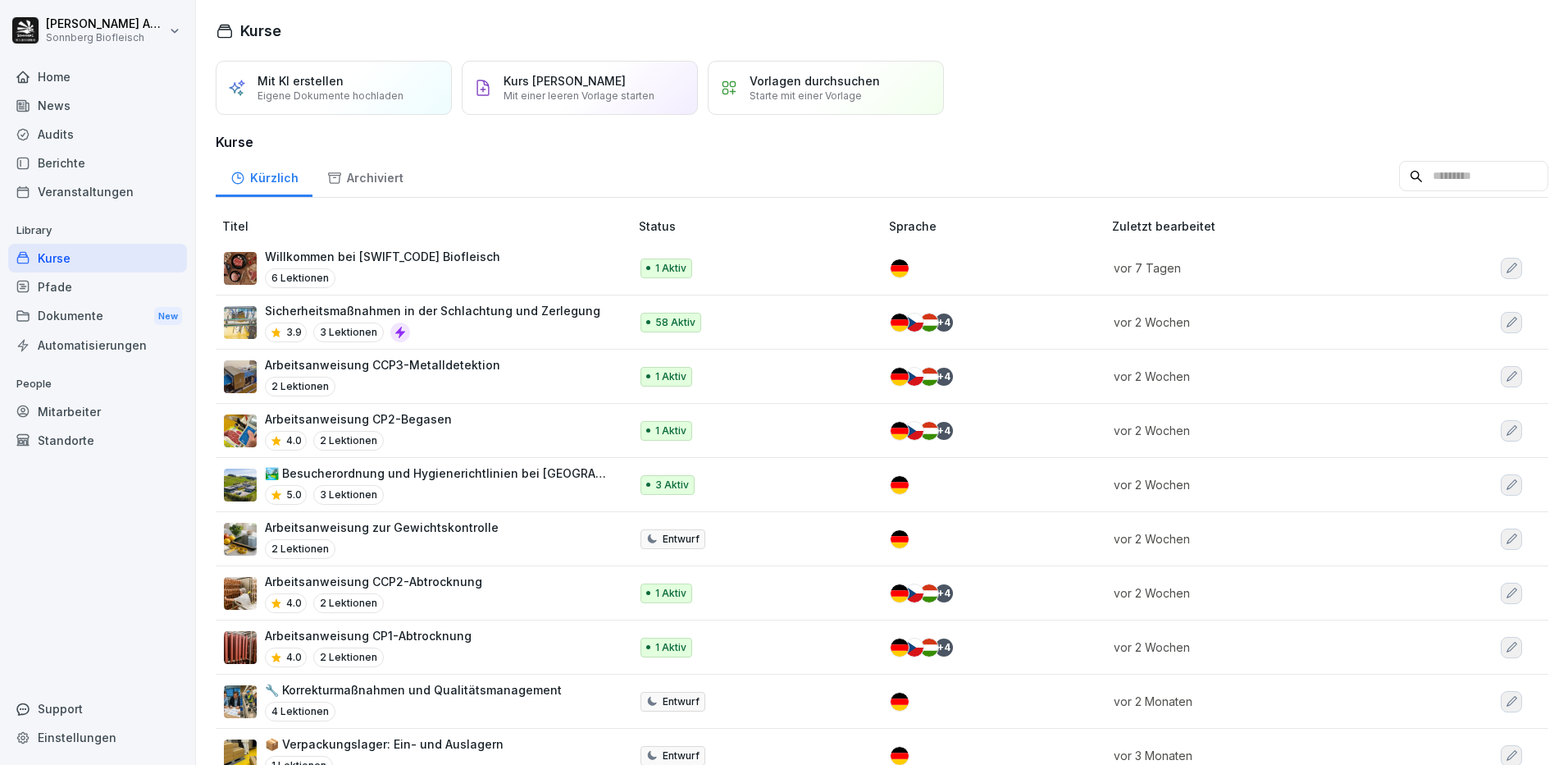
click at [79, 317] on div "Dokumente New" at bounding box center [98, 316] width 179 height 30
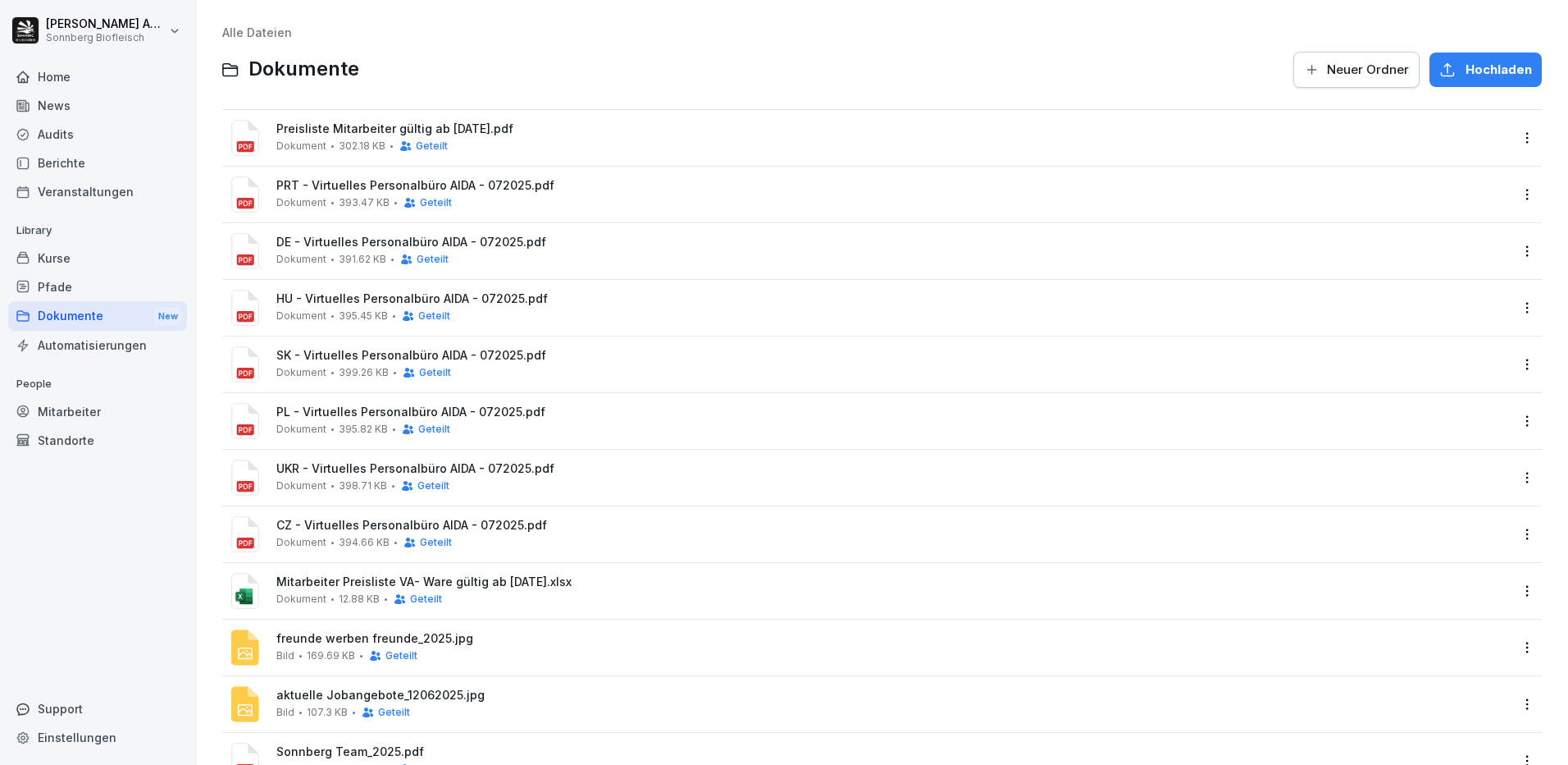
click at [63, 407] on div "Mitarbeiter" at bounding box center [98, 411] width 179 height 29
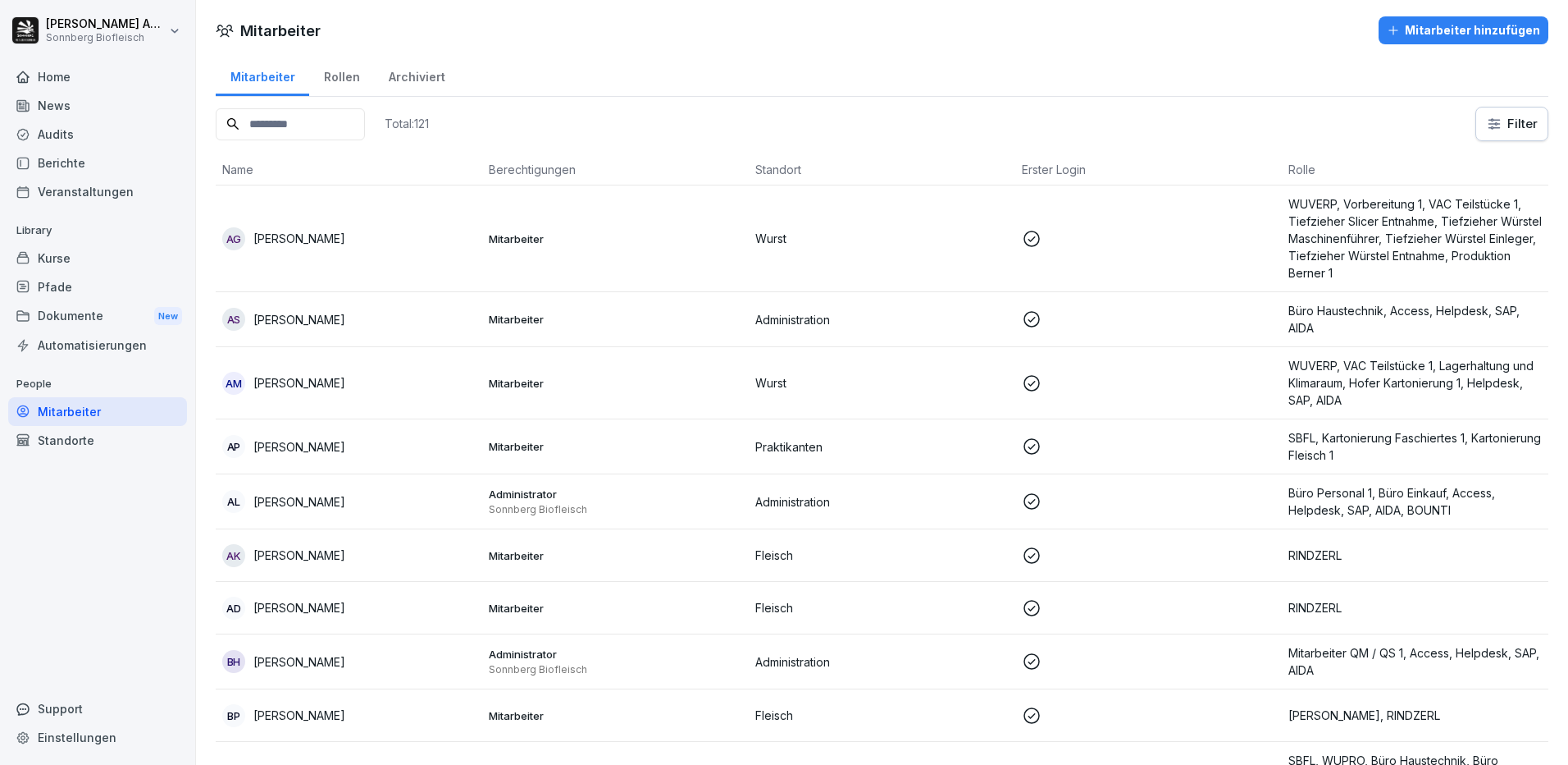
click at [314, 112] on input at bounding box center [291, 125] width 149 height 32
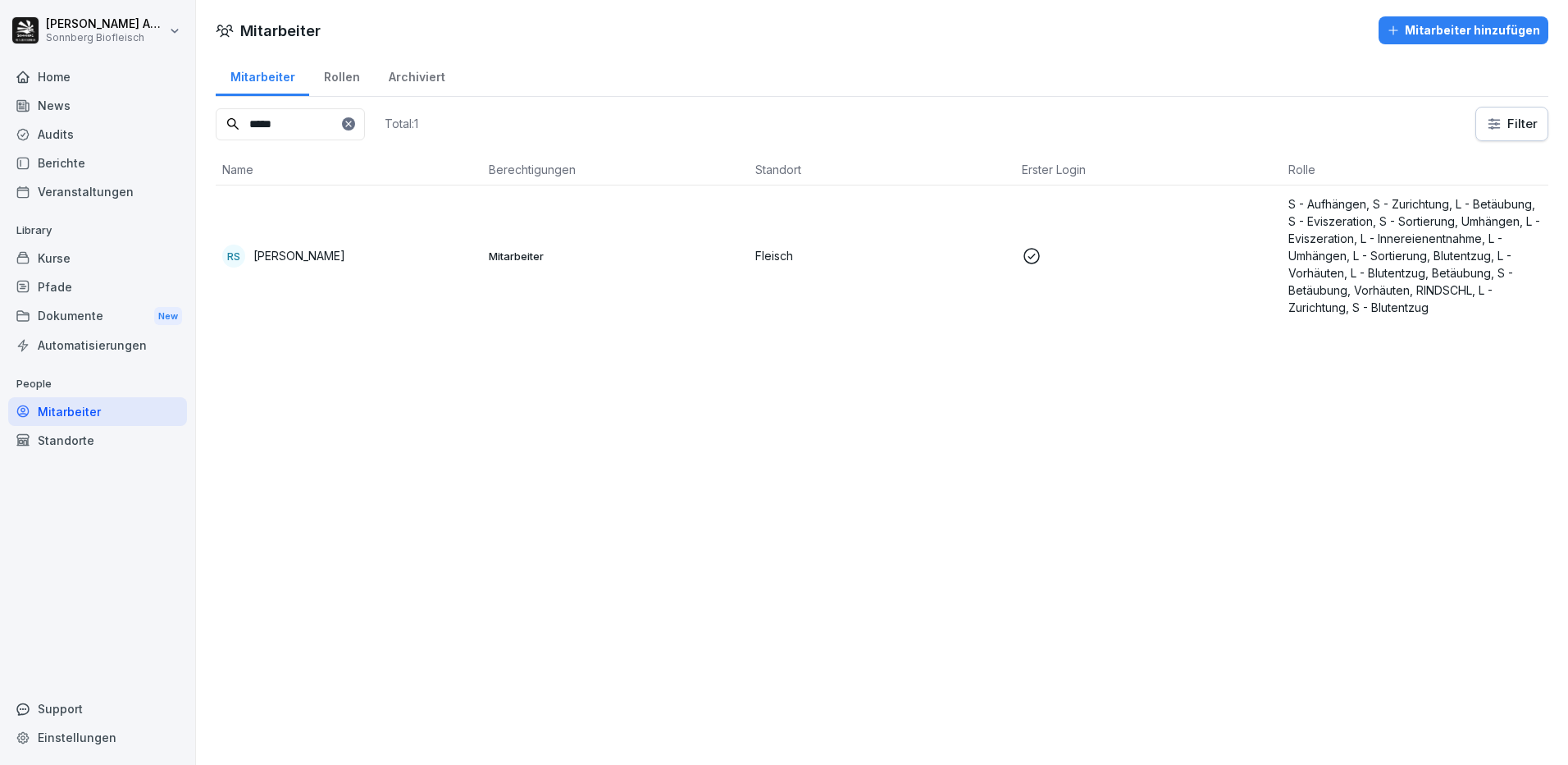
type input "*****"
click at [368, 285] on td "RS [PERSON_NAME]" at bounding box center [349, 255] width 267 height 140
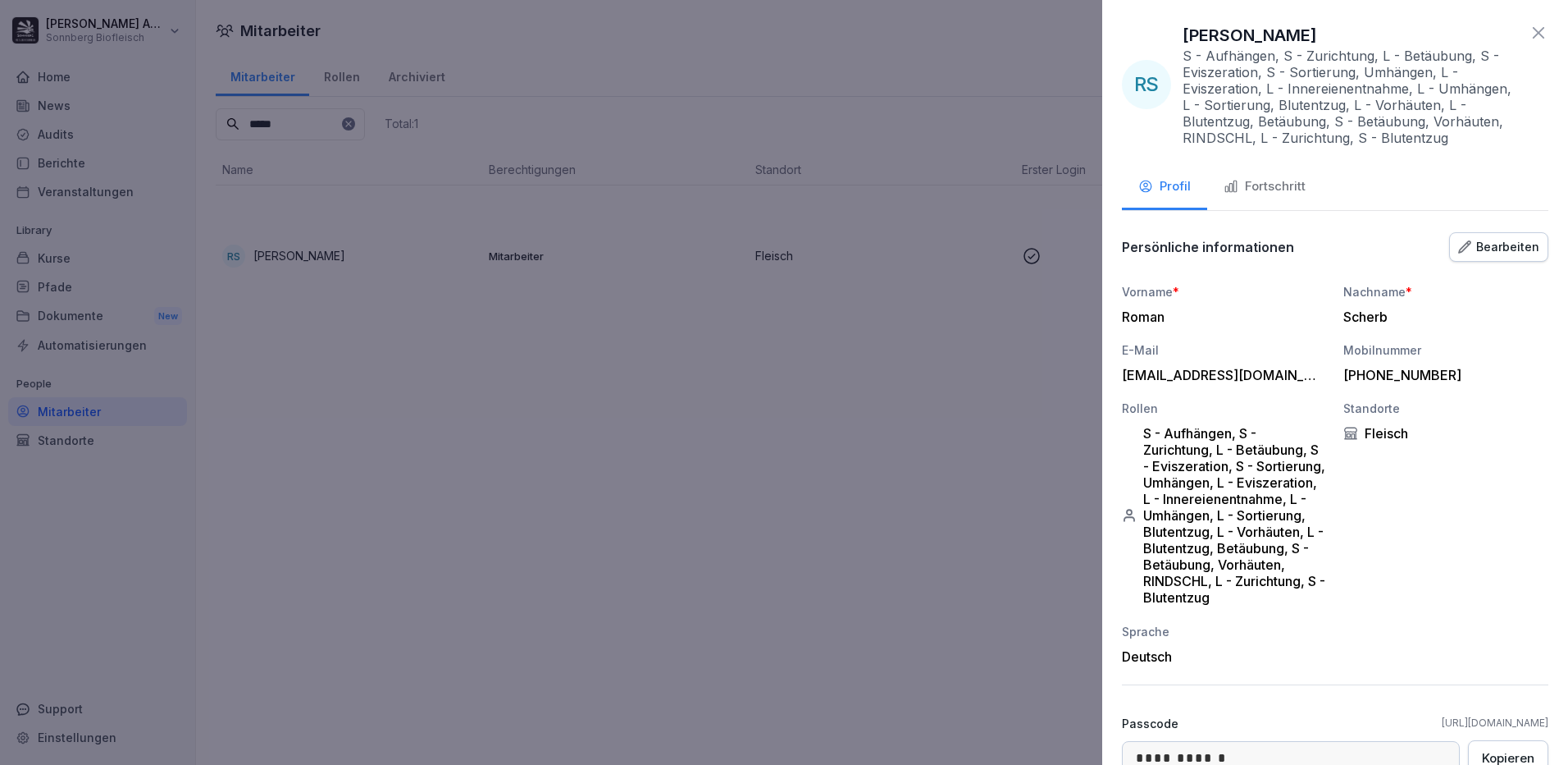
click at [1287, 192] on div "Fortschritt" at bounding box center [1264, 186] width 82 height 19
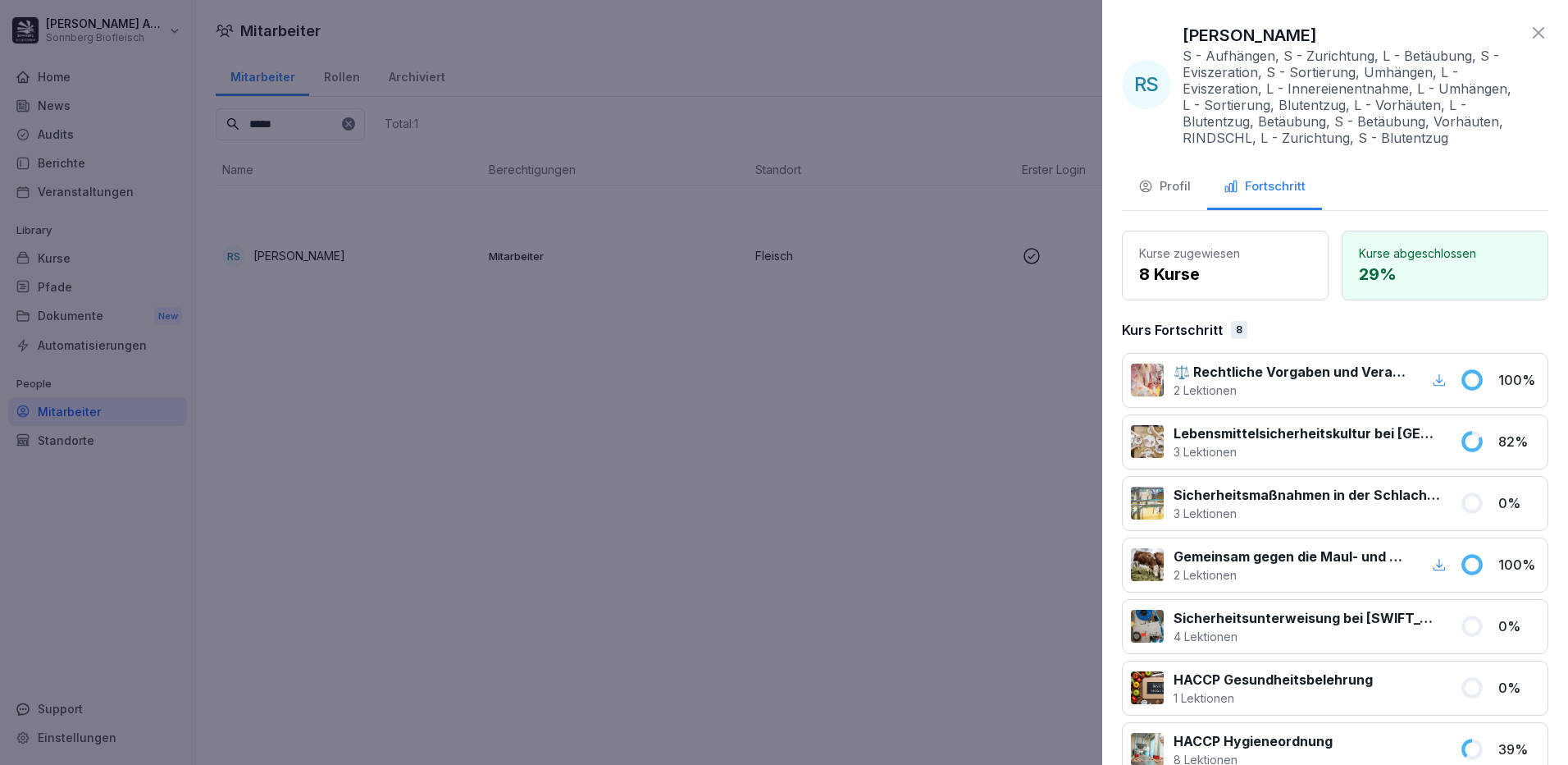
click at [1159, 180] on div "Profil" at bounding box center [1164, 186] width 53 height 19
